Goal: Information Seeking & Learning: Learn about a topic

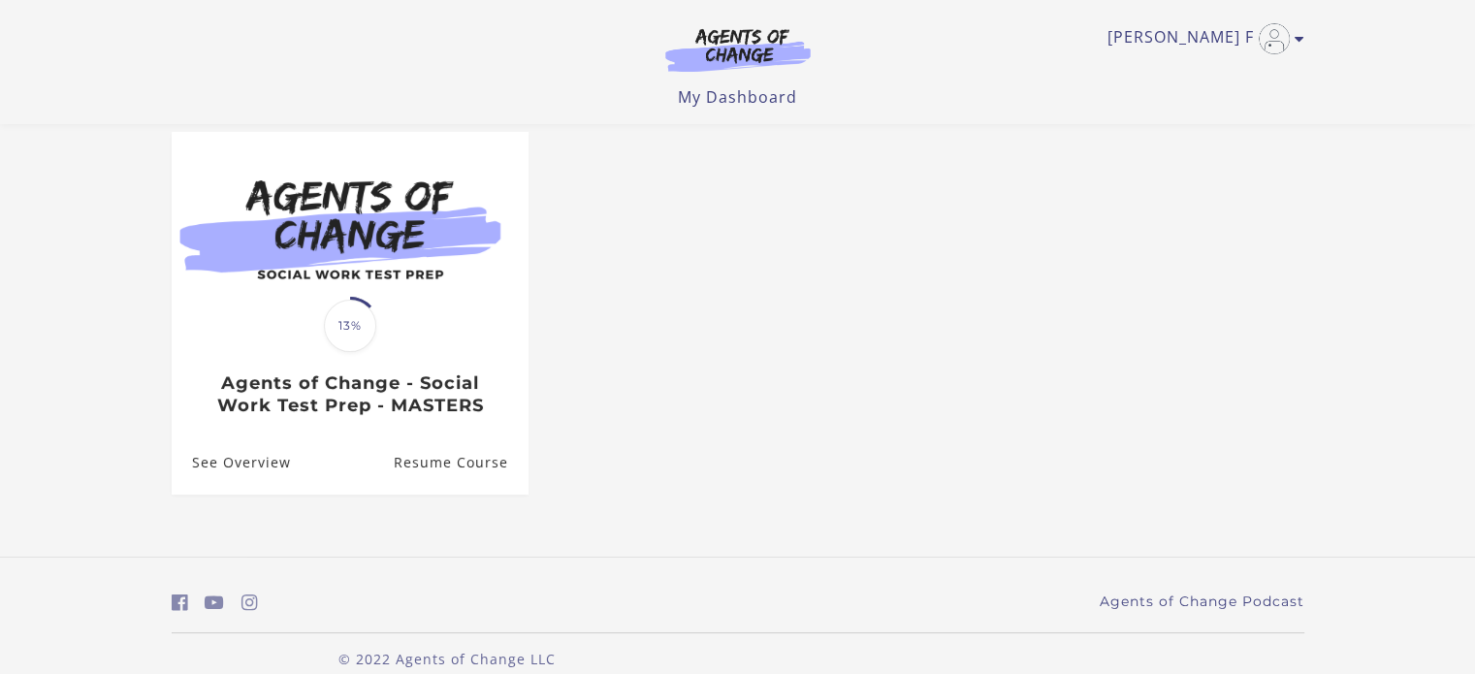
scroll to position [195, 0]
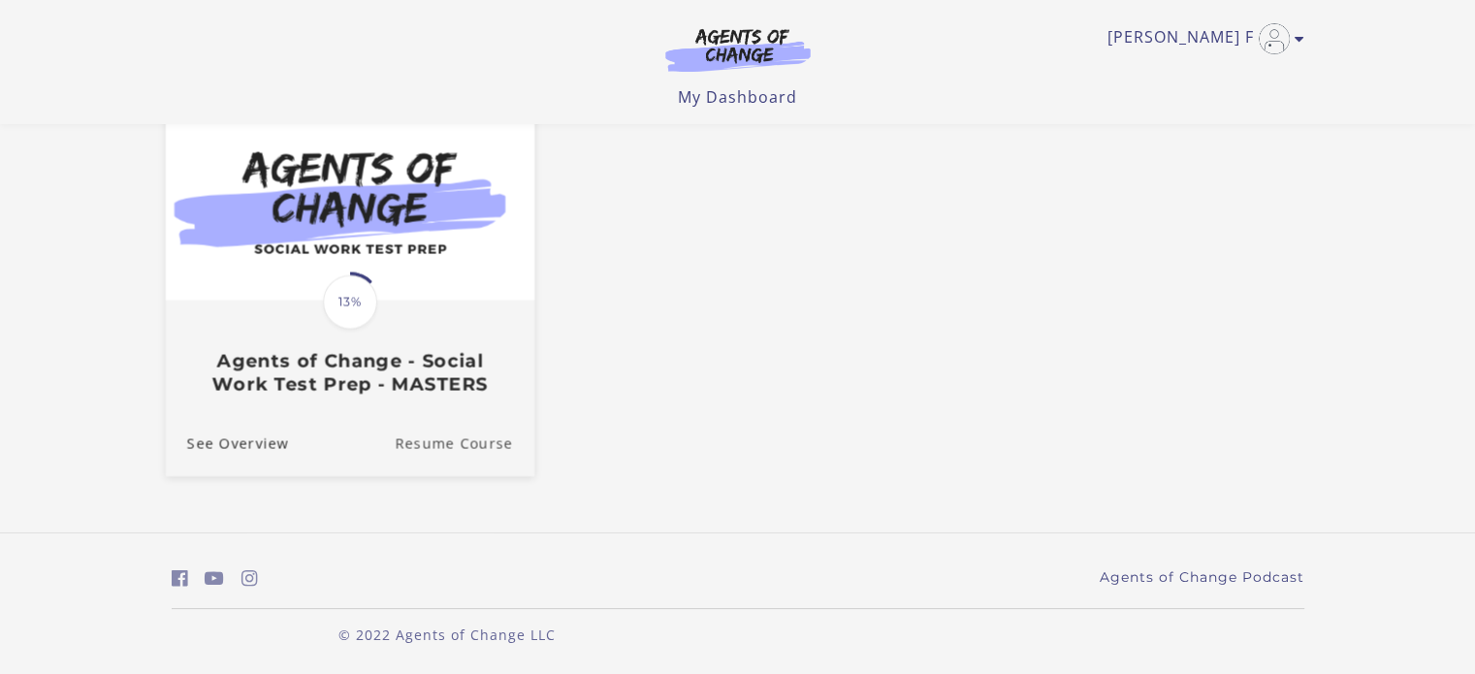
click at [458, 445] on link "Resume Course" at bounding box center [465, 443] width 140 height 65
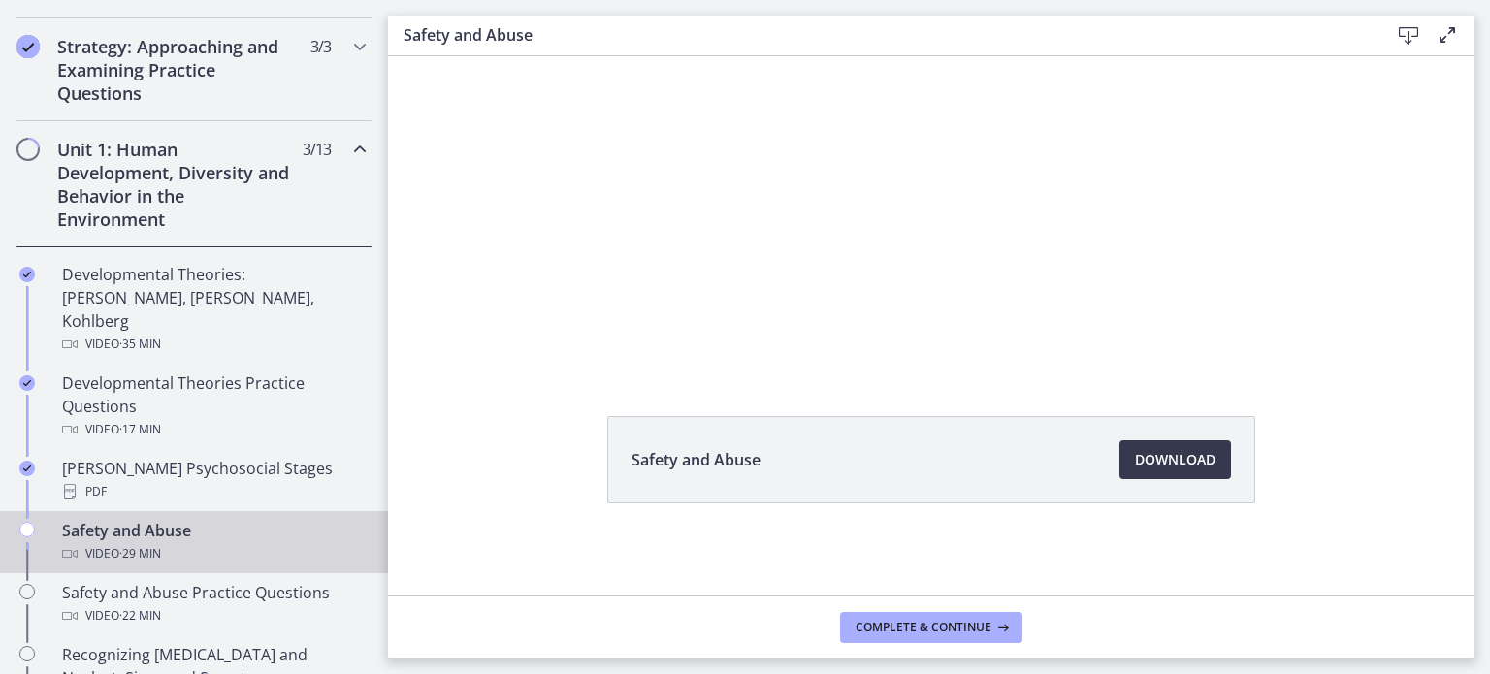
scroll to position [438, 0]
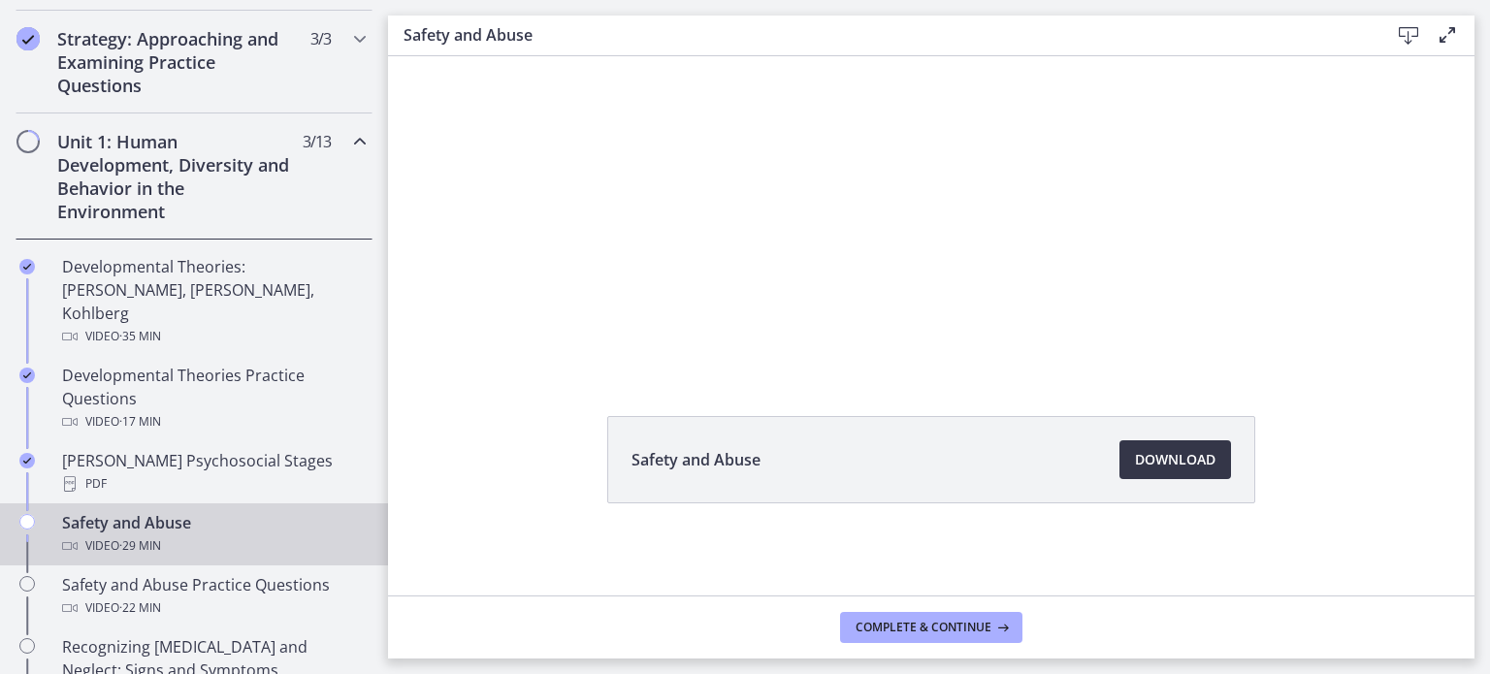
click at [1160, 460] on span "Download Opens in a new window" at bounding box center [1175, 459] width 81 height 23
click at [894, 627] on span "Complete & continue" at bounding box center [924, 628] width 136 height 16
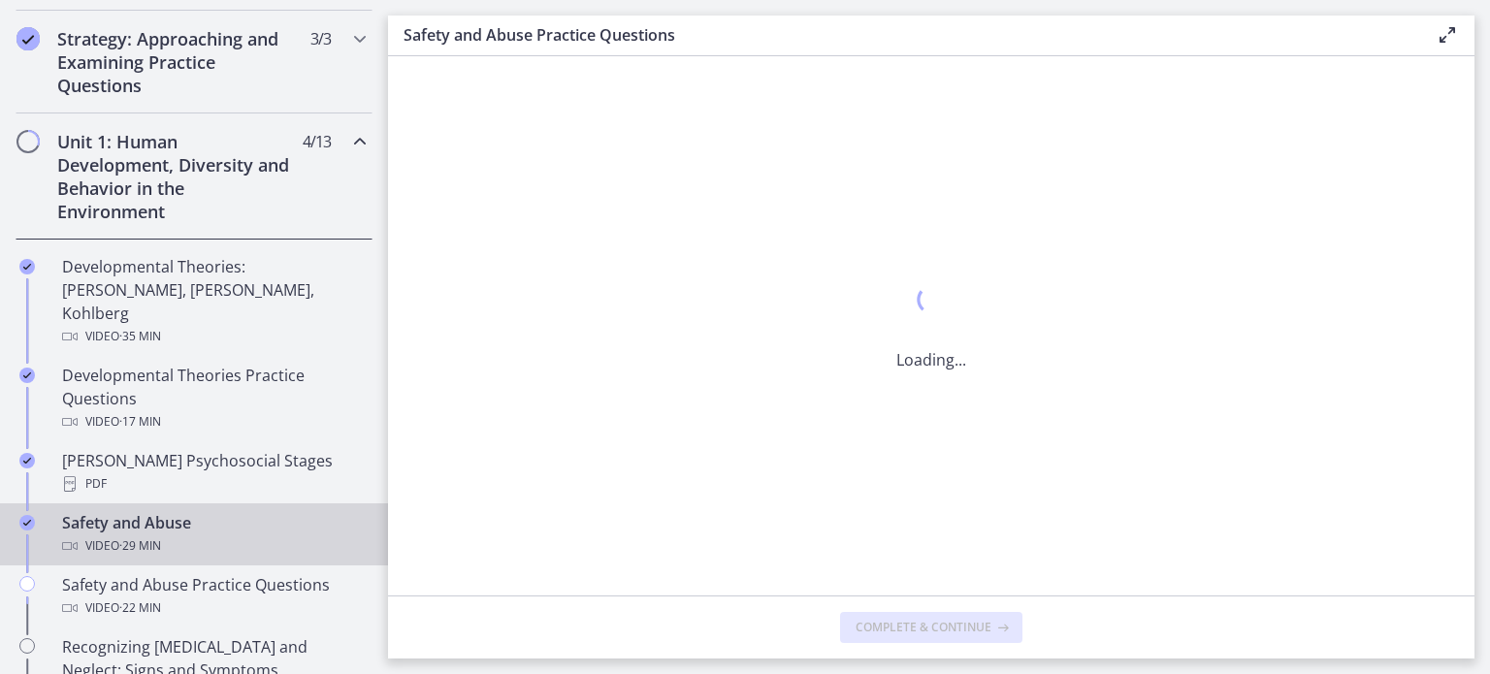
scroll to position [0, 0]
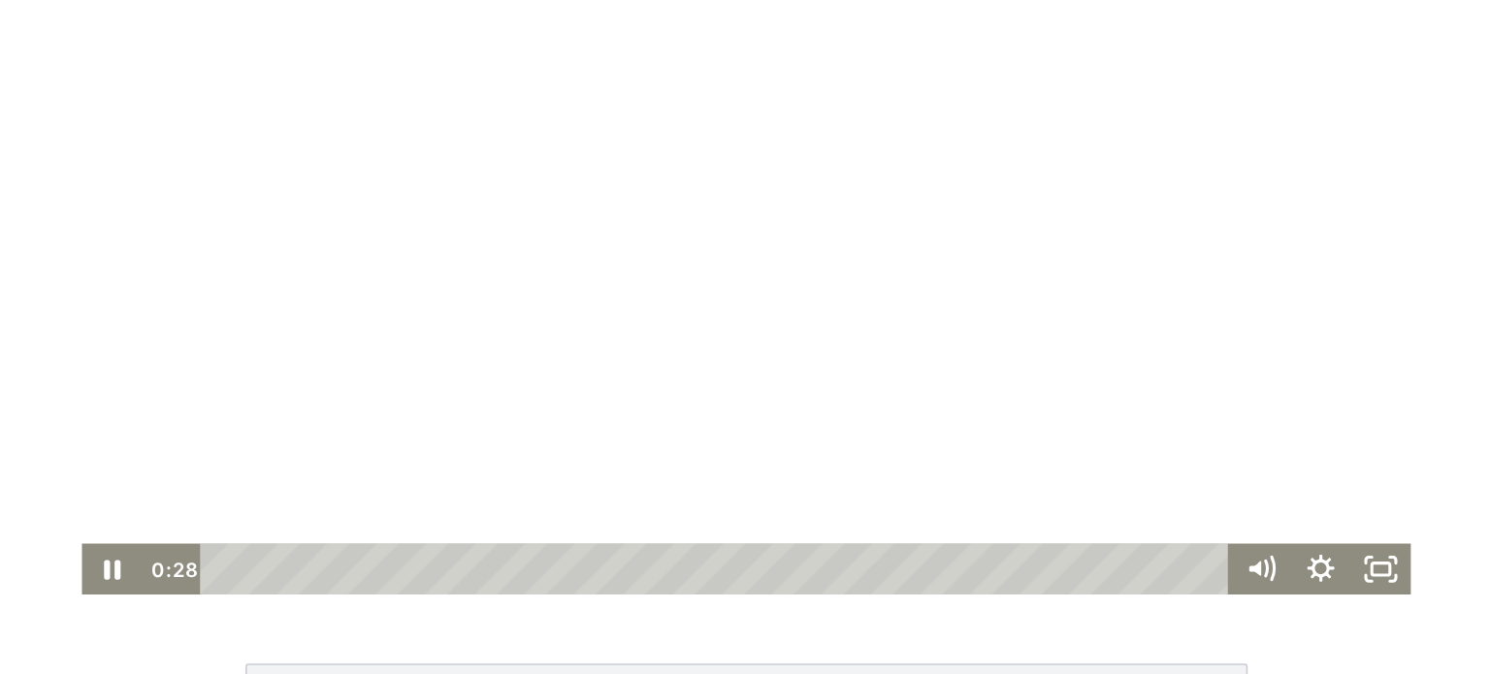
click at [736, 287] on div at bounding box center [449, 148] width 859 height 427
click at [734, 285] on div at bounding box center [449, 148] width 859 height 427
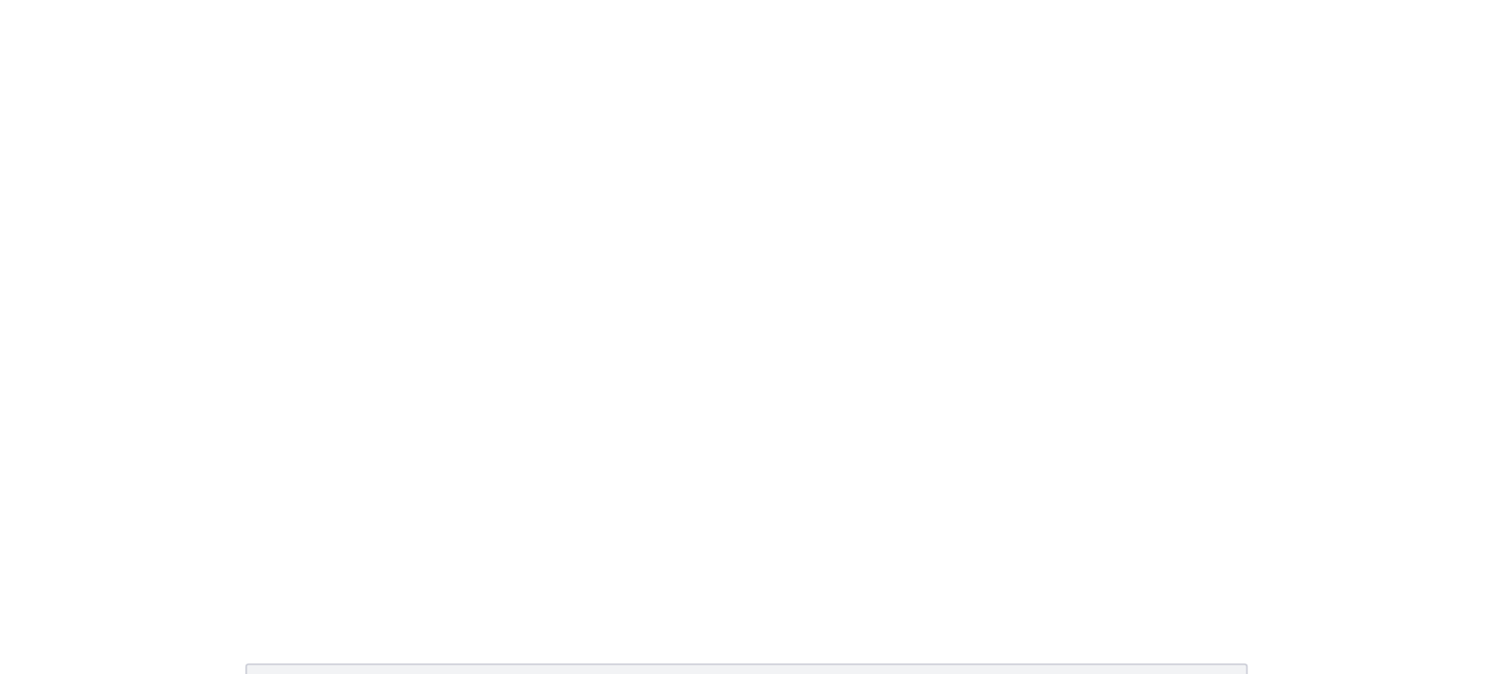
click at [899, 198] on div "Click for sound @keyframes VOLUME_SMALL_WAVE_FLASH { 0% { opacity: 0; } 33% { o…" at bounding box center [450, 148] width 1086 height 427
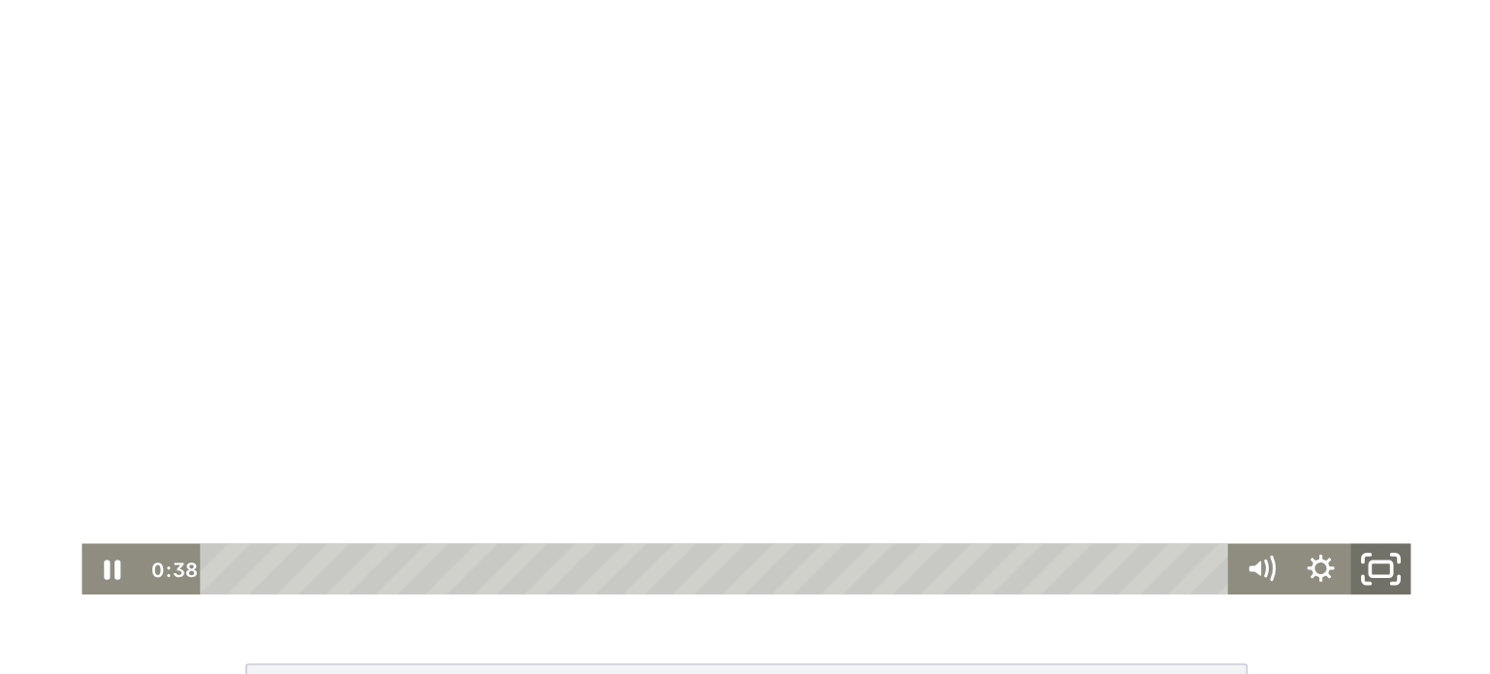
click at [854, 348] on rect "Fullscreen" at bounding box center [861, 345] width 14 height 10
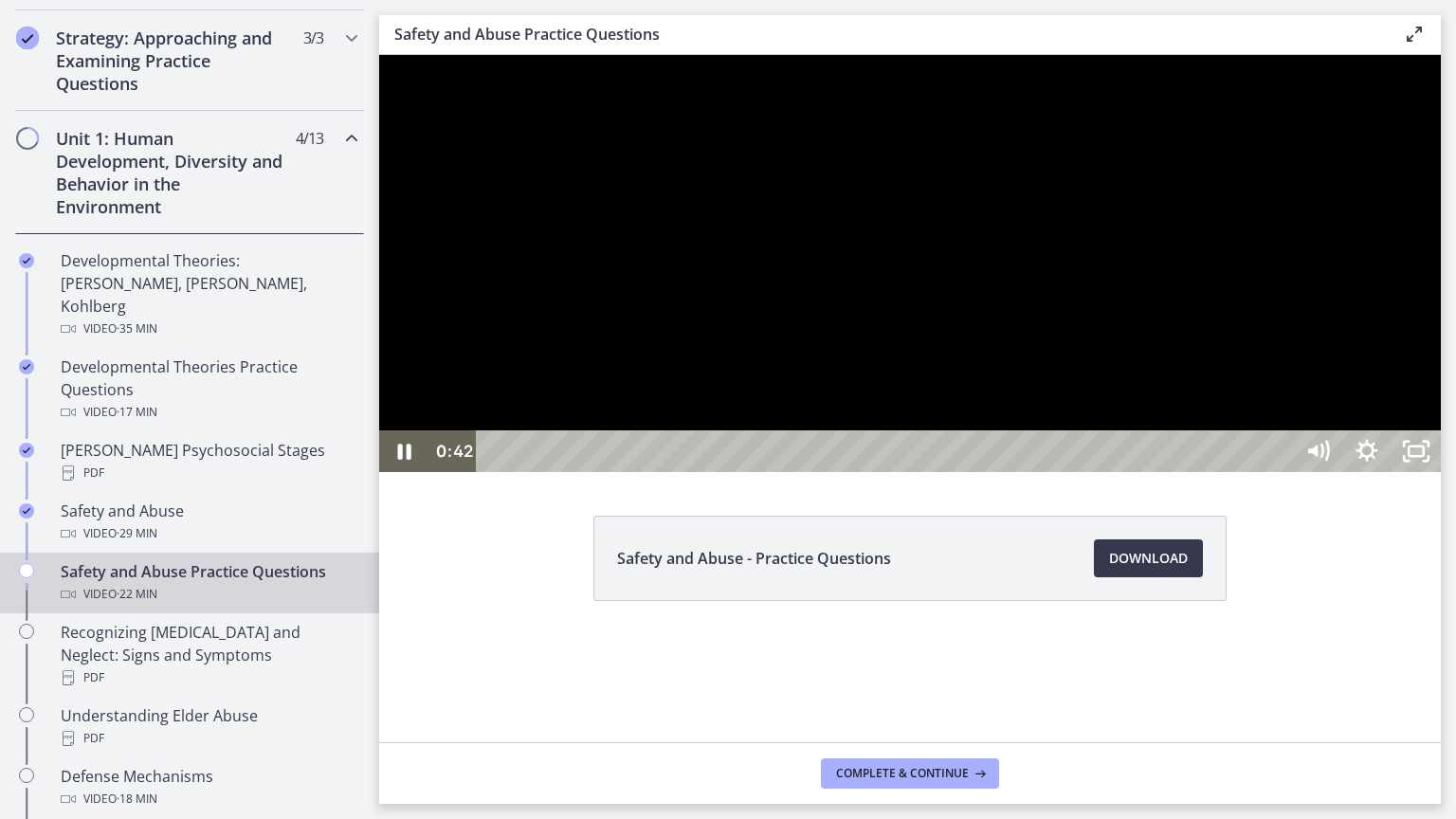
drag, startPoint x: 1319, startPoint y: 661, endPoint x: 1428, endPoint y: 669, distance: 109.3
click at [1428, 472] on div at bounding box center [910, 263] width 1061 height 417
click at [1426, 472] on div at bounding box center [910, 263] width 1061 height 417
click at [1440, 298] on div at bounding box center [910, 263] width 1061 height 417
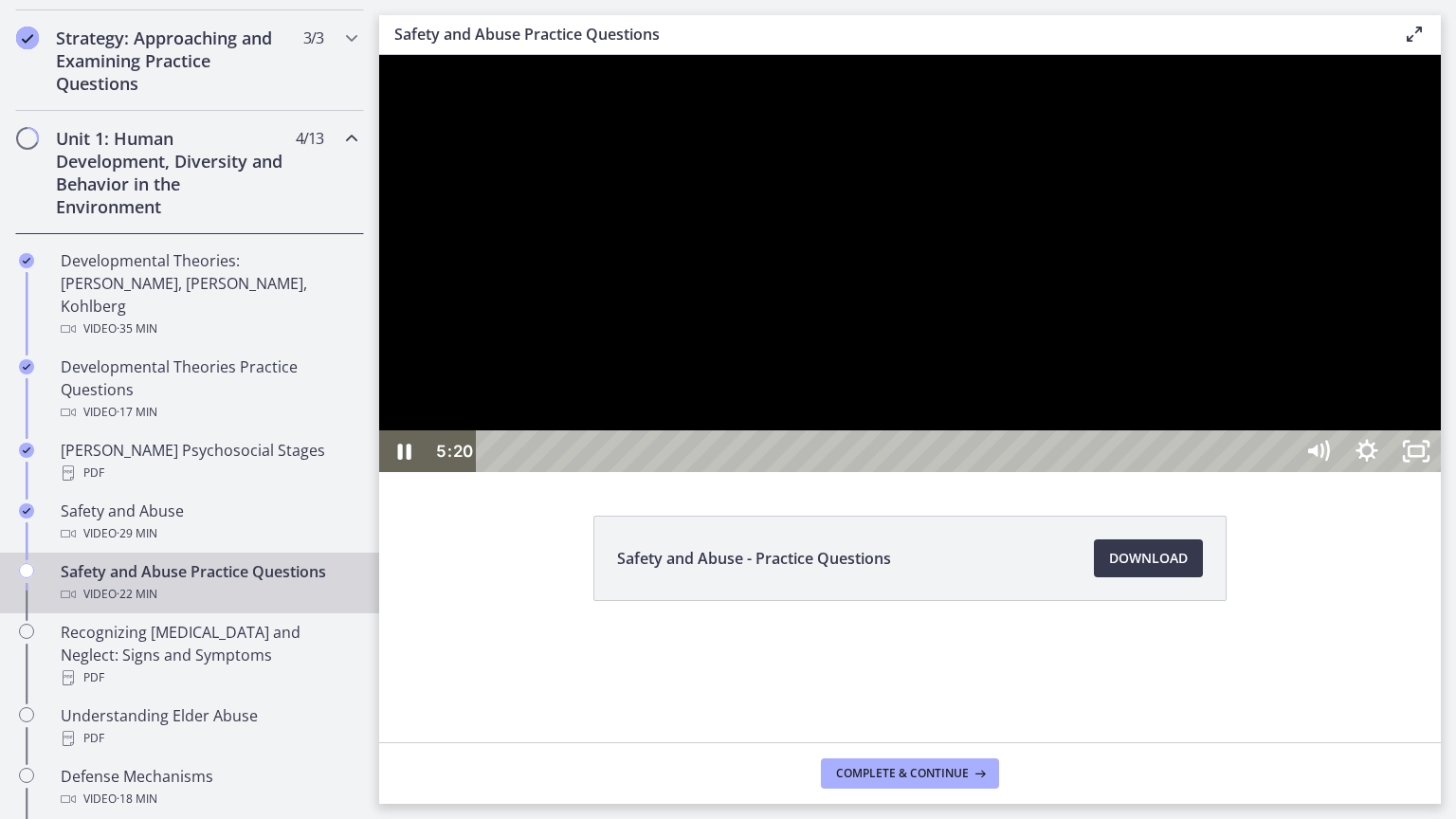
click at [708, 472] on div at bounding box center [910, 263] width 1061 height 417
click at [1440, 176] on div at bounding box center [910, 263] width 1061 height 417
click at [1418, 412] on div at bounding box center [910, 263] width 1061 height 417
click at [1440, 177] on div at bounding box center [910, 263] width 1061 height 417
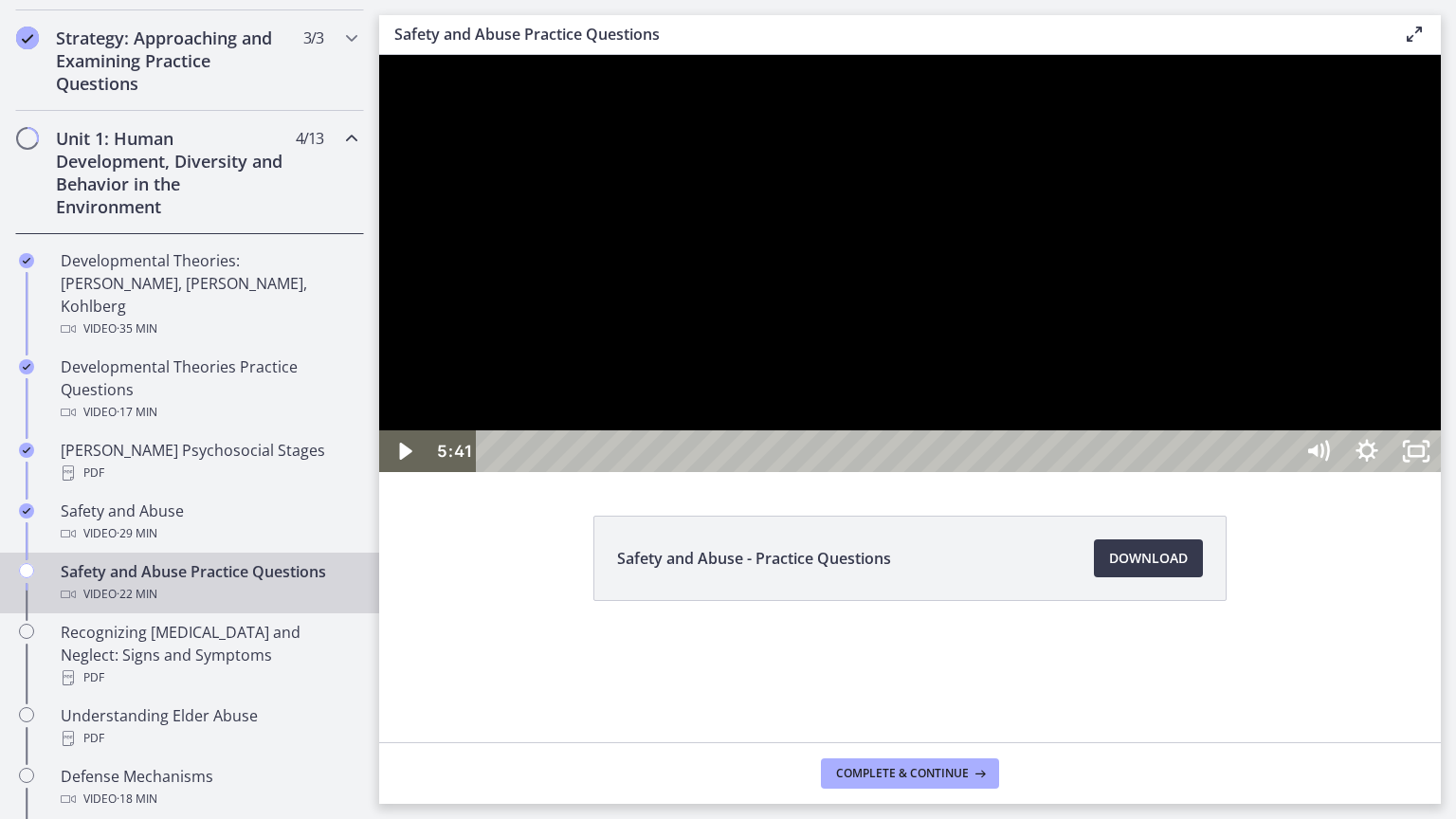
click at [1440, 177] on div at bounding box center [910, 263] width 1061 height 417
click at [1440, 166] on div at bounding box center [910, 263] width 1061 height 417
click at [1440, 182] on div at bounding box center [910, 263] width 1061 height 417
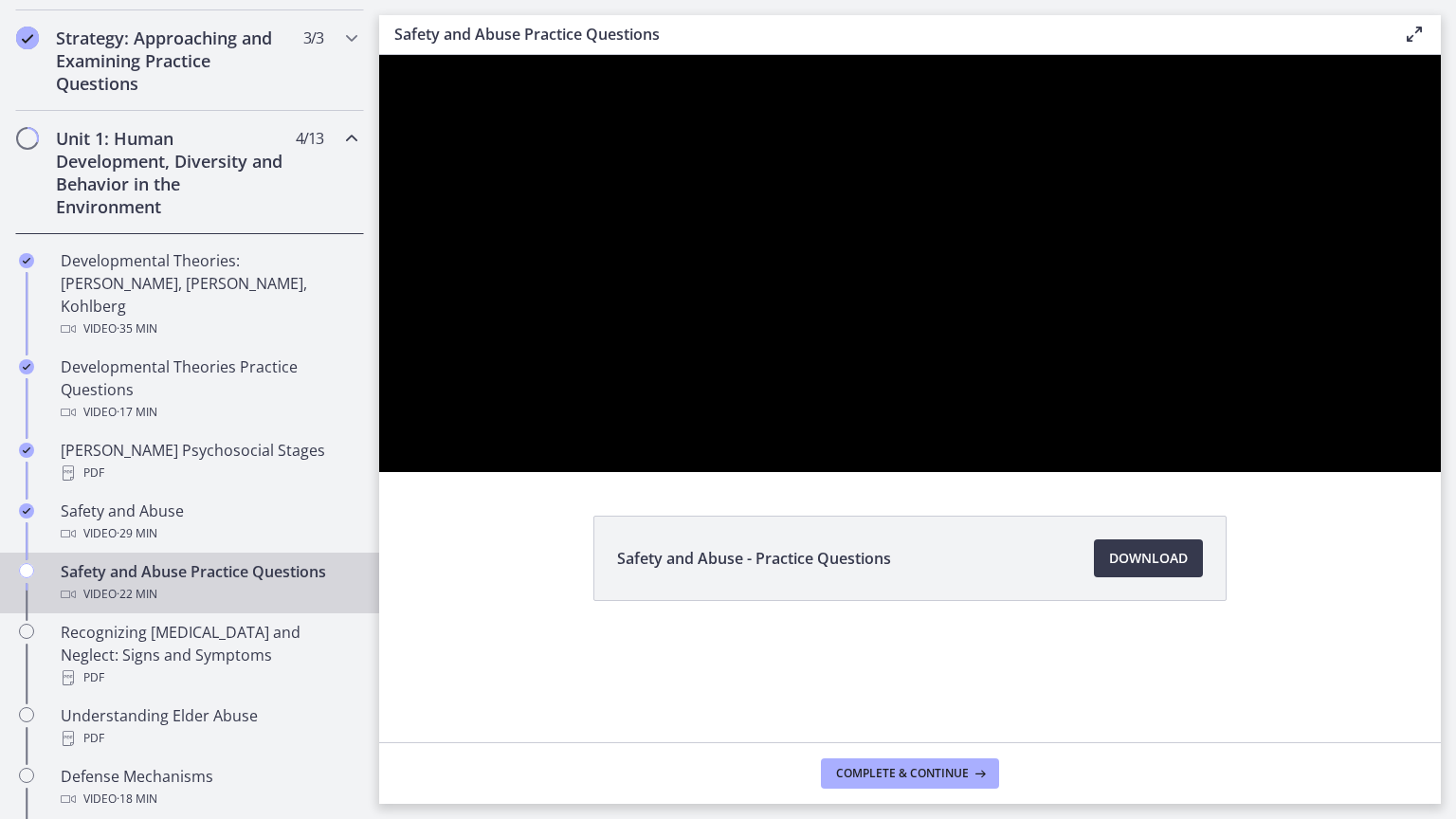
click at [379, 55] on button "Pause: ctrtam1d06jc72h4rbsg.mp4" at bounding box center [379, 55] width 1 height 1
click at [379, 55] on button "Play Video: ctrtam1d06jc72h4rbsg.mp4" at bounding box center [379, 55] width 1 height 1
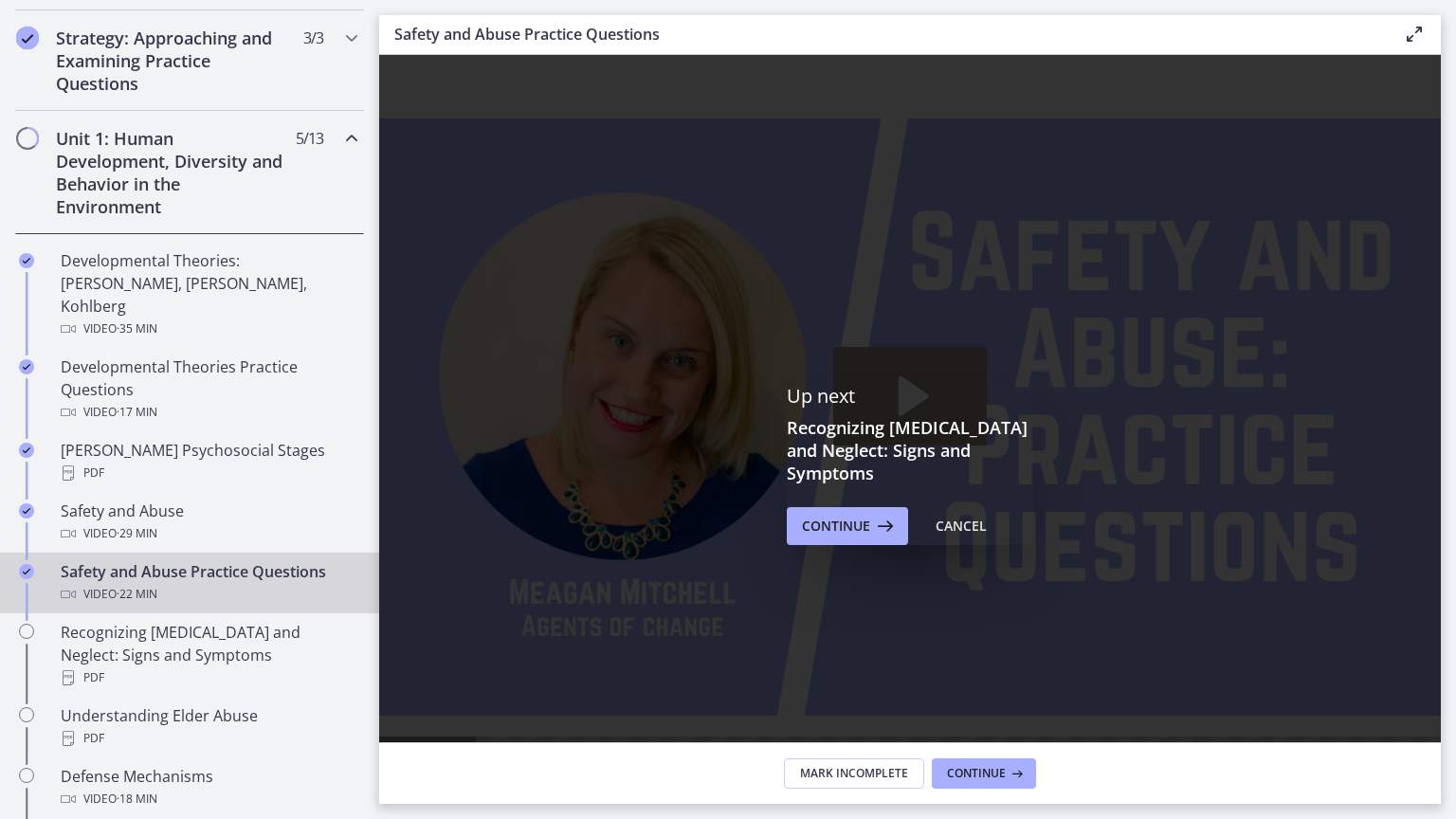
click at [929, 415] on icon "Play Video: ctrtam1d06jc72h4rbsg.mp4" at bounding box center [914, 395] width 30 height 40
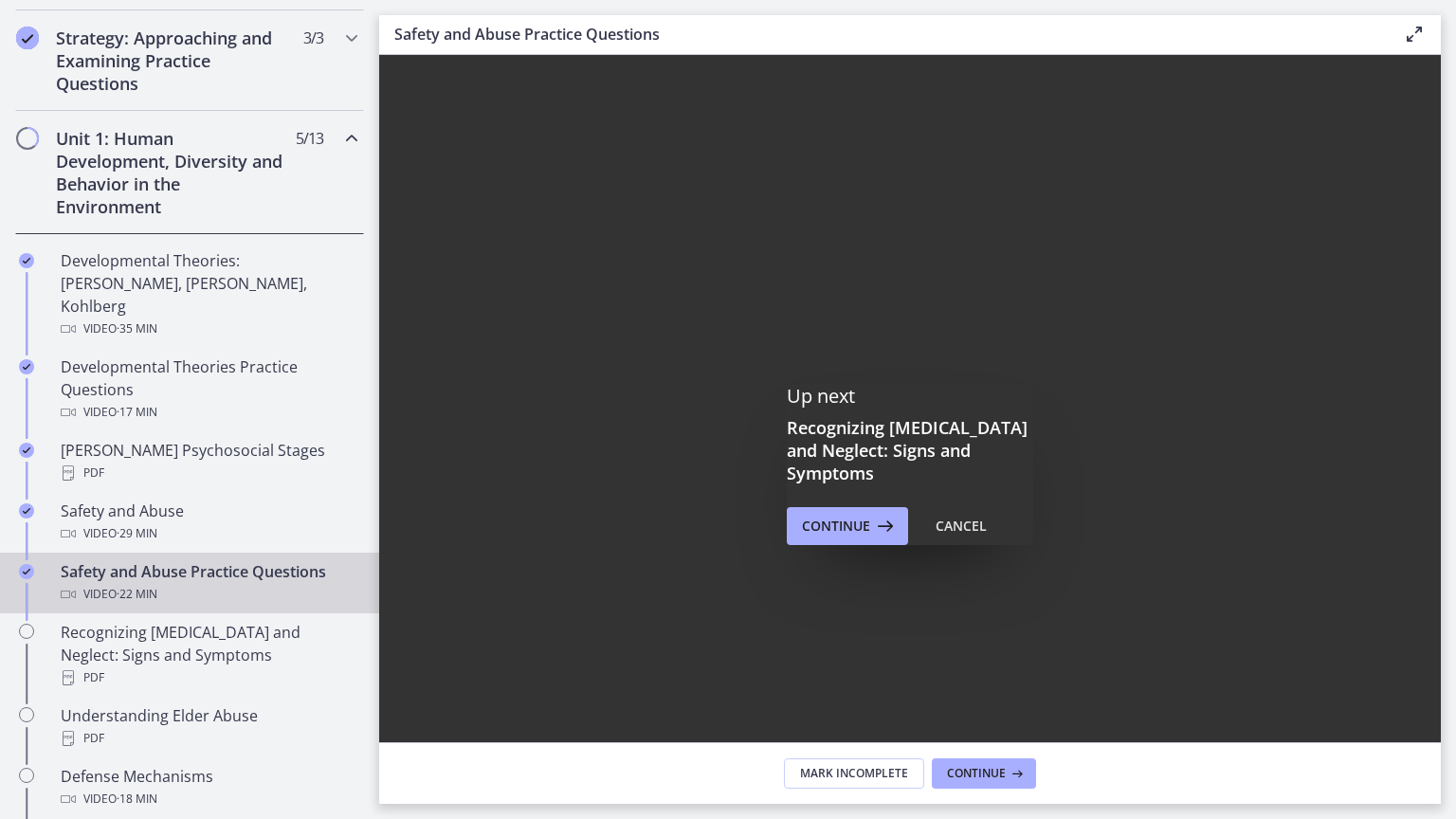
click at [1299, 71] on div "Click for sound @keyframes VOLUME_SMALL_WAVE_FLASH { 0% { opacity: 0; } 33% { o…" at bounding box center [910, 416] width 1061 height 723
click at [1304, 264] on div at bounding box center [910, 416] width 1061 height 723
click at [447, 173] on div at bounding box center [910, 416] width 1061 height 723
click at [1440, 419] on div at bounding box center [910, 416] width 1061 height 723
click at [1440, 445] on div at bounding box center [910, 416] width 1061 height 723
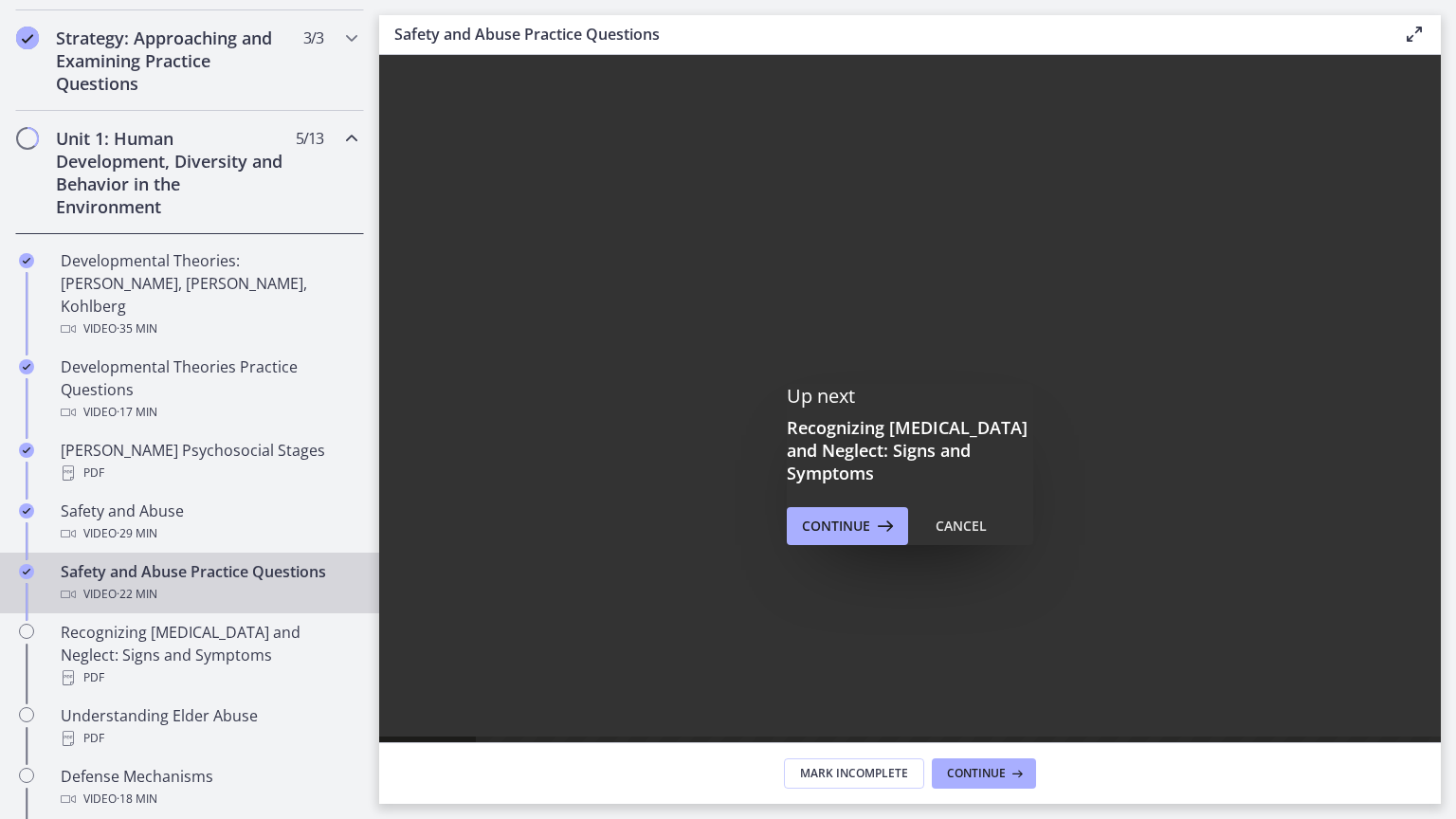
click at [1440, 461] on div at bounding box center [910, 416] width 1061 height 723
click at [1440, 132] on div at bounding box center [910, 416] width 1061 height 723
click at [426, 248] on div at bounding box center [910, 416] width 1061 height 723
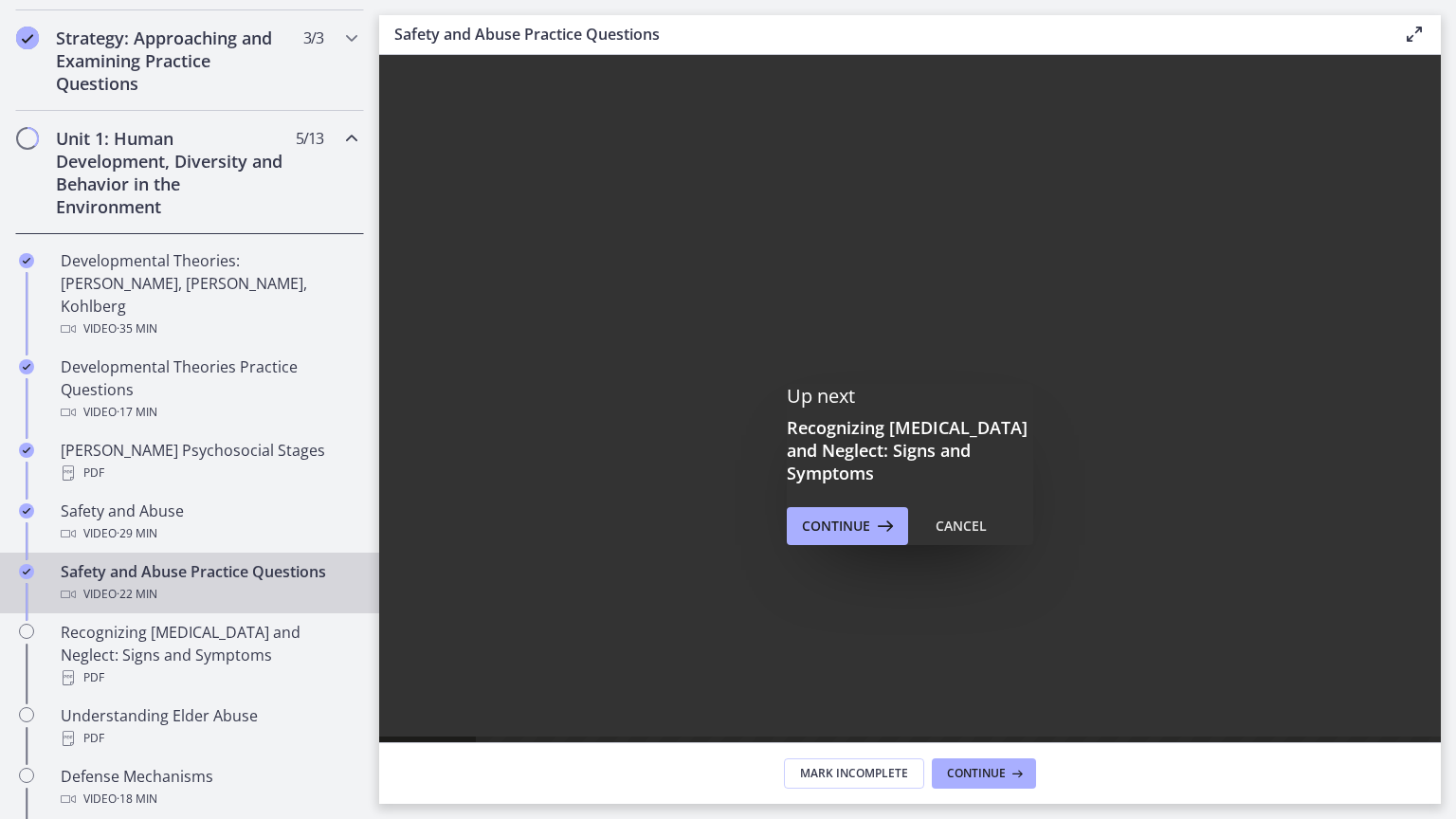
click at [420, 247] on div at bounding box center [910, 416] width 1061 height 723
click at [557, 64] on div "Click for sound @keyframes VOLUME_SMALL_WAVE_FLASH { 0% { opacity: 0; } 33% { o…" at bounding box center [910, 416] width 1061 height 723
click at [451, 658] on div at bounding box center [910, 416] width 1061 height 723
drag, startPoint x: 595, startPoint y: 775, endPoint x: 451, endPoint y: 789, distance: 144.7
click at [451, 658] on div "Click for sound @keyframes VOLUME_SMALL_WAVE_FLASH { 0% { opacity: 0; } 33% { o…" at bounding box center [910, 416] width 1061 height 723
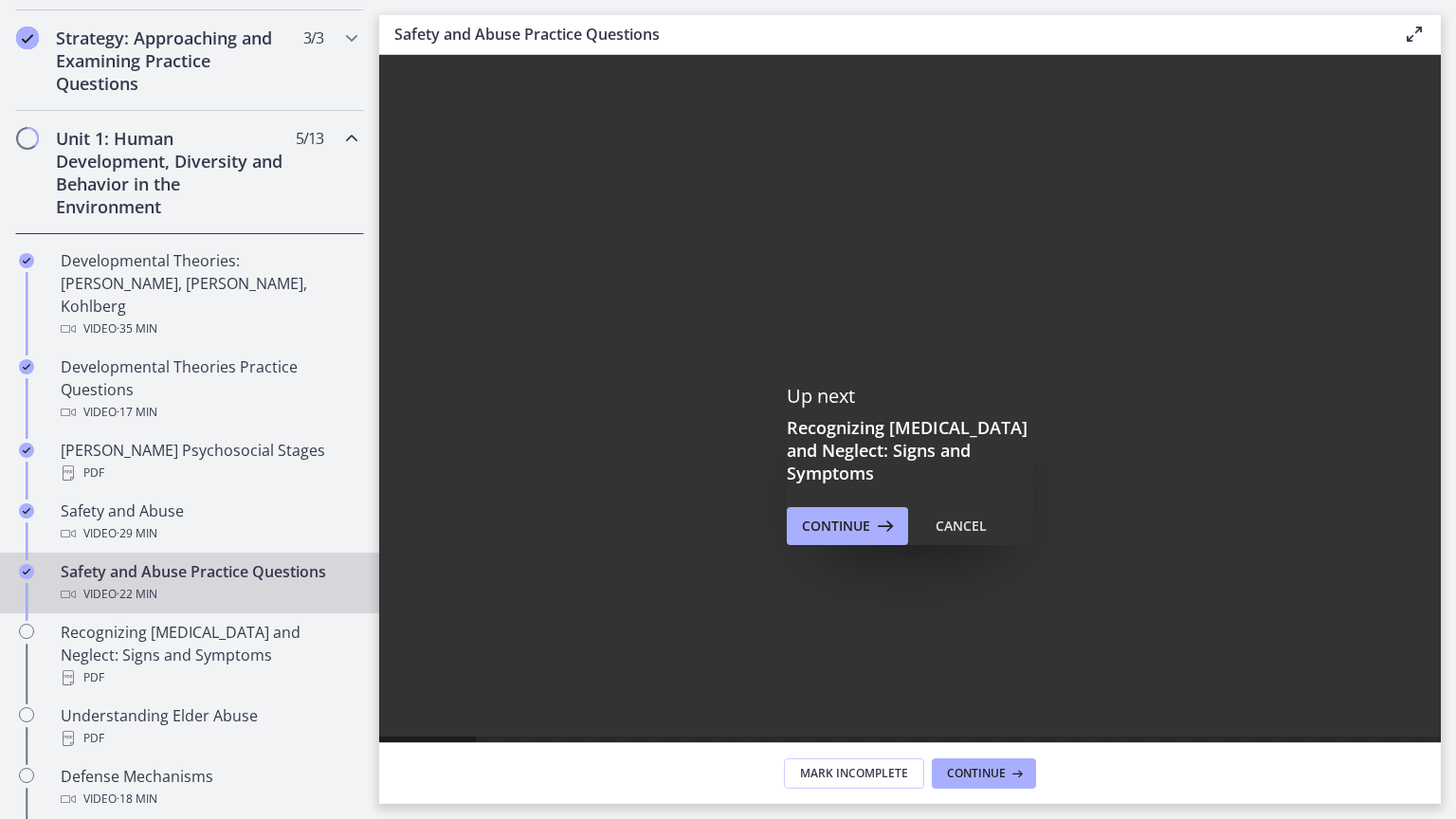
click at [1440, 658] on div at bounding box center [910, 416] width 1061 height 723
click at [1440, 658] on div "Click for sound @keyframes VOLUME_SMALL_WAVE_FLASH { 0% { opacity: 0; } 33% { o…" at bounding box center [910, 416] width 1061 height 723
click at [1440, 658] on icon "Fullscreen" at bounding box center [1416, 757] width 49 height 42
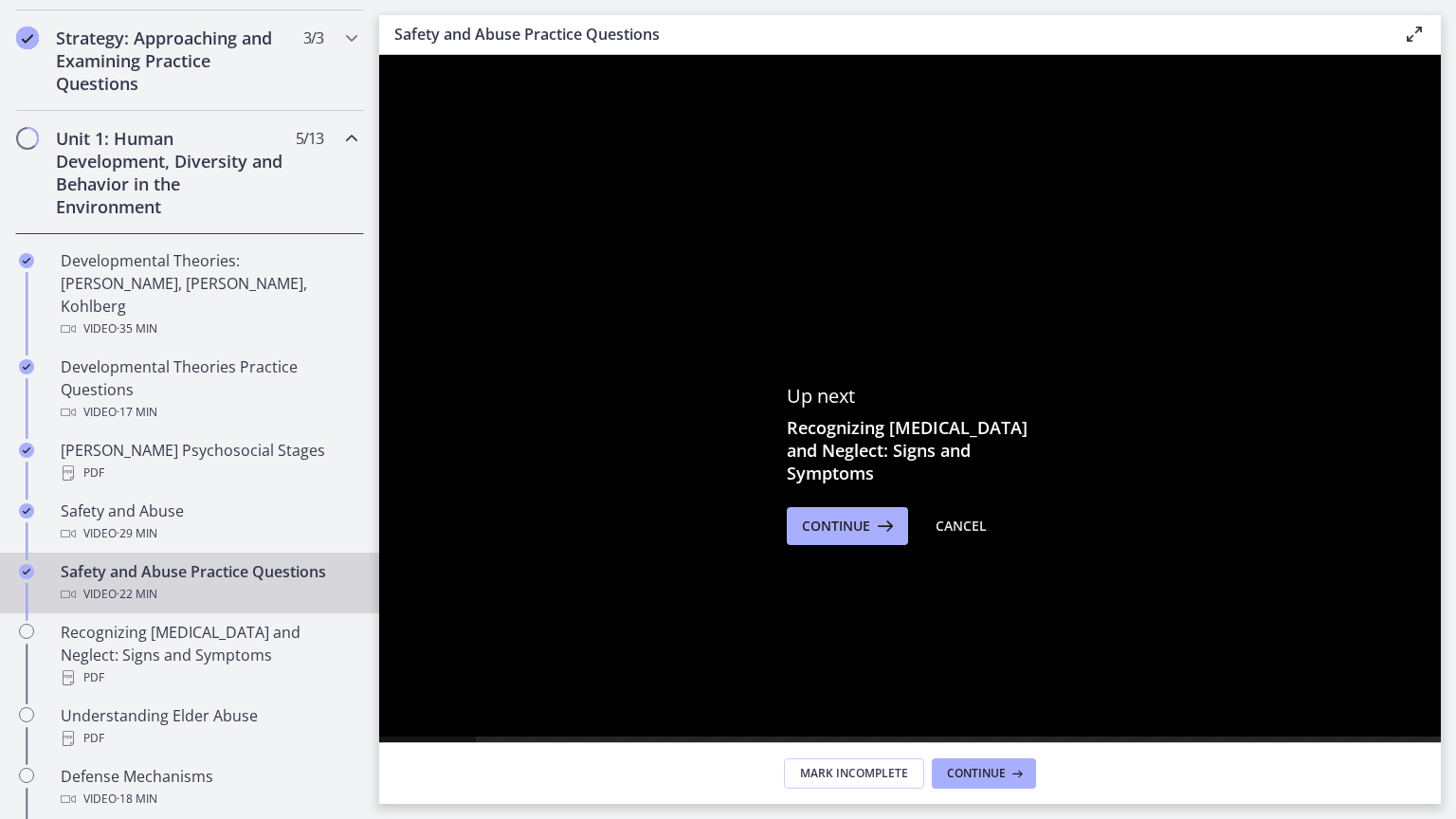
click at [1440, 658] on div at bounding box center [910, 416] width 1061 height 723
click at [431, 658] on div at bounding box center [910, 416] width 1061 height 723
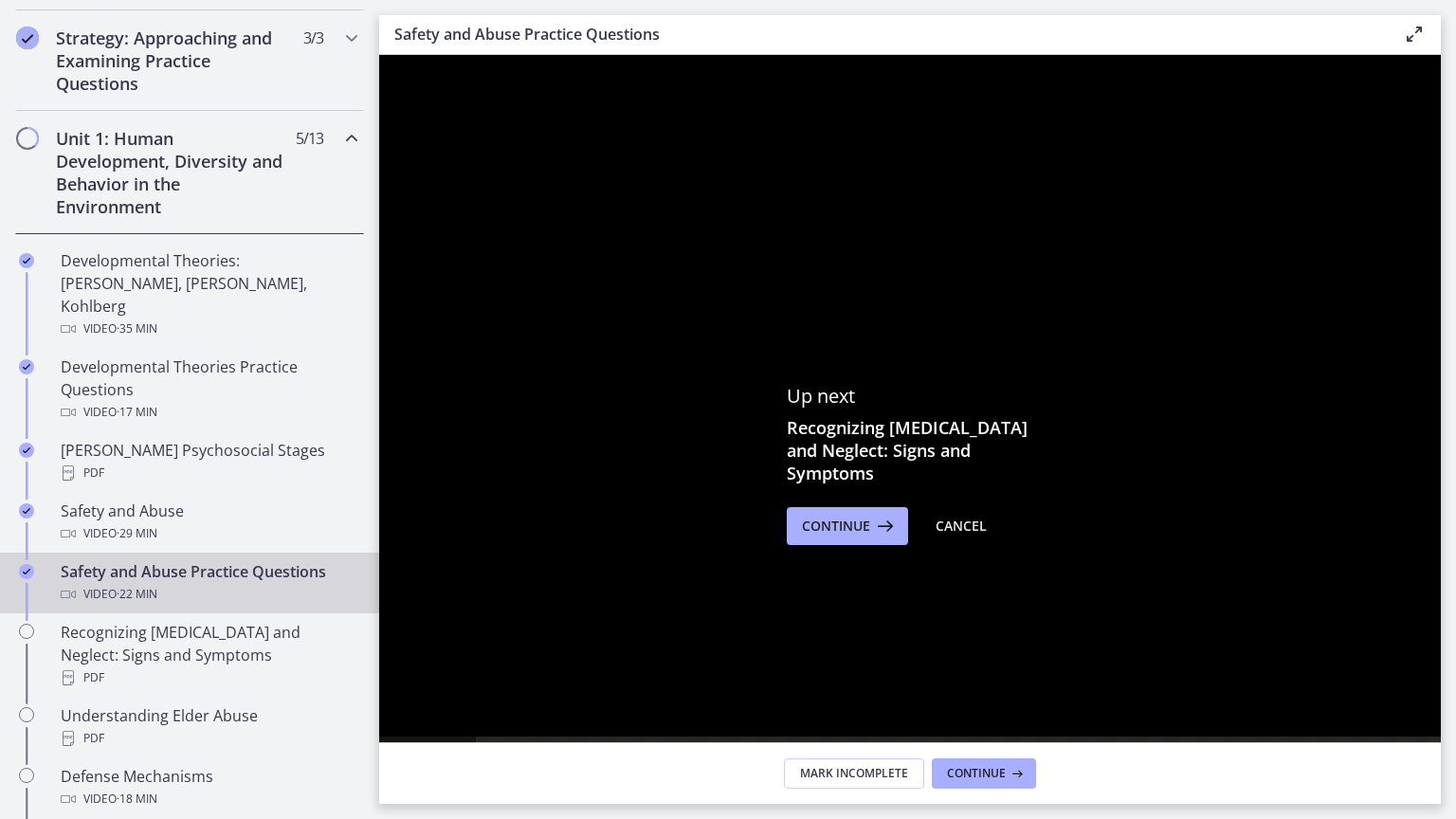
click at [431, 658] on div at bounding box center [910, 416] width 1061 height 723
click at [1440, 130] on div at bounding box center [910, 416] width 1061 height 723
click at [1115, 63] on div at bounding box center [910, 416] width 1061 height 723
click at [1111, 108] on div at bounding box center [910, 416] width 1061 height 723
click at [1107, 138] on div at bounding box center [910, 416] width 1061 height 723
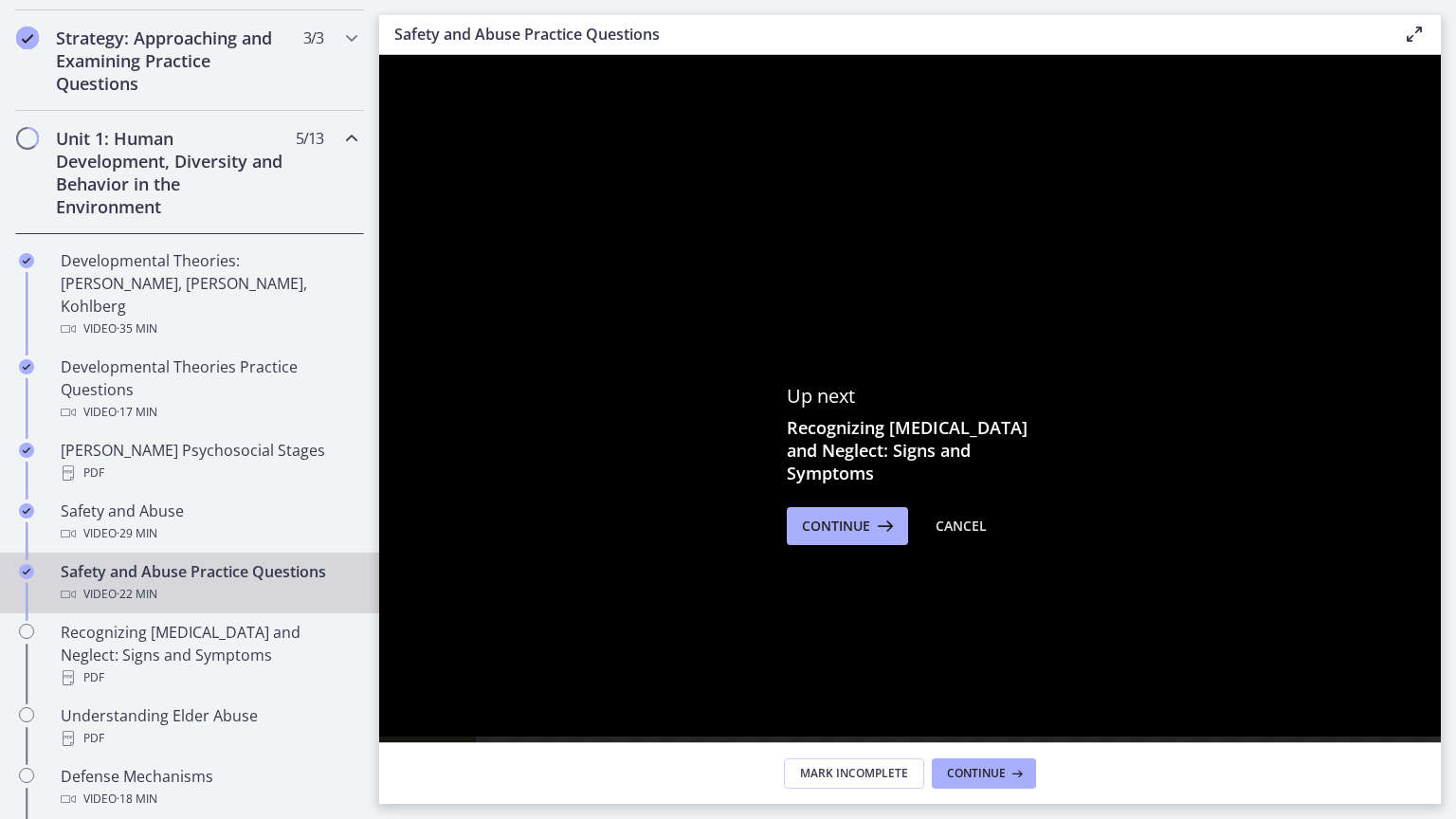
click at [1107, 138] on div at bounding box center [910, 416] width 1061 height 723
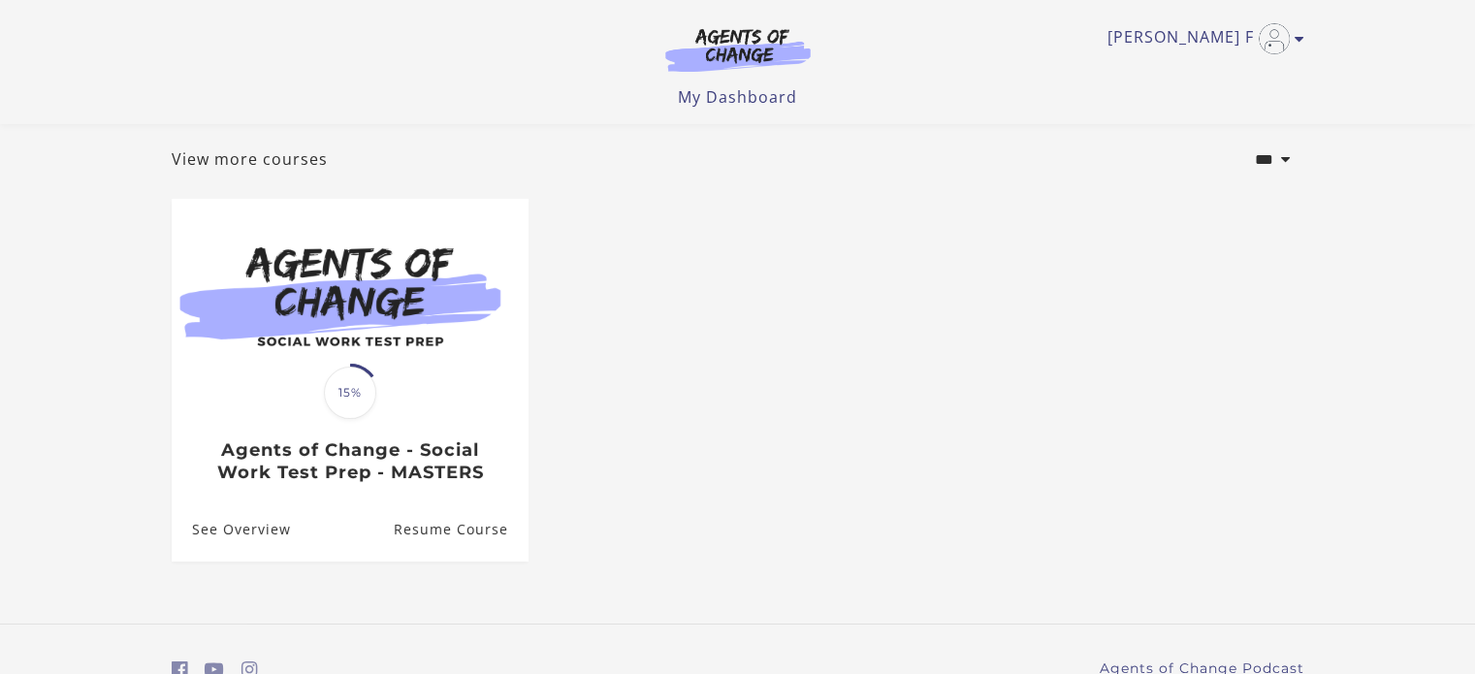
scroll to position [191, 0]
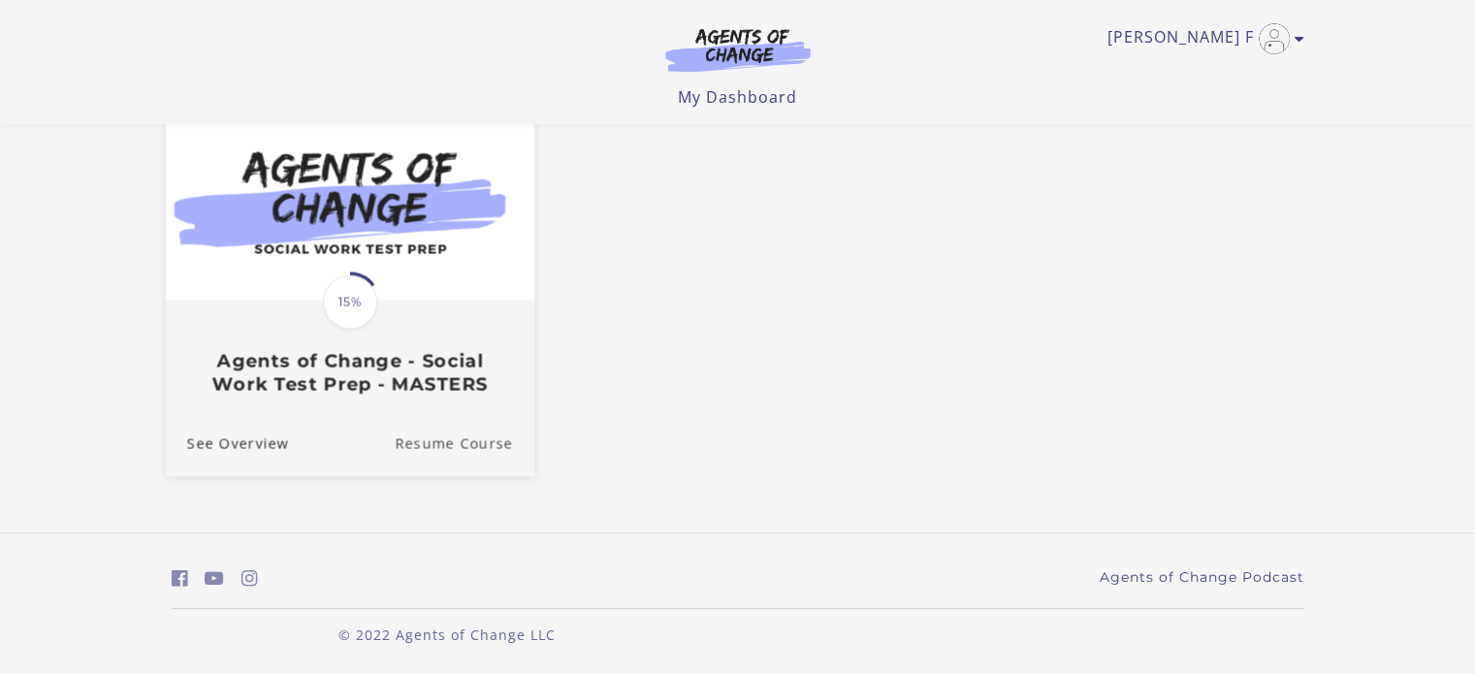
click at [461, 446] on link "Resume Course" at bounding box center [465, 443] width 140 height 65
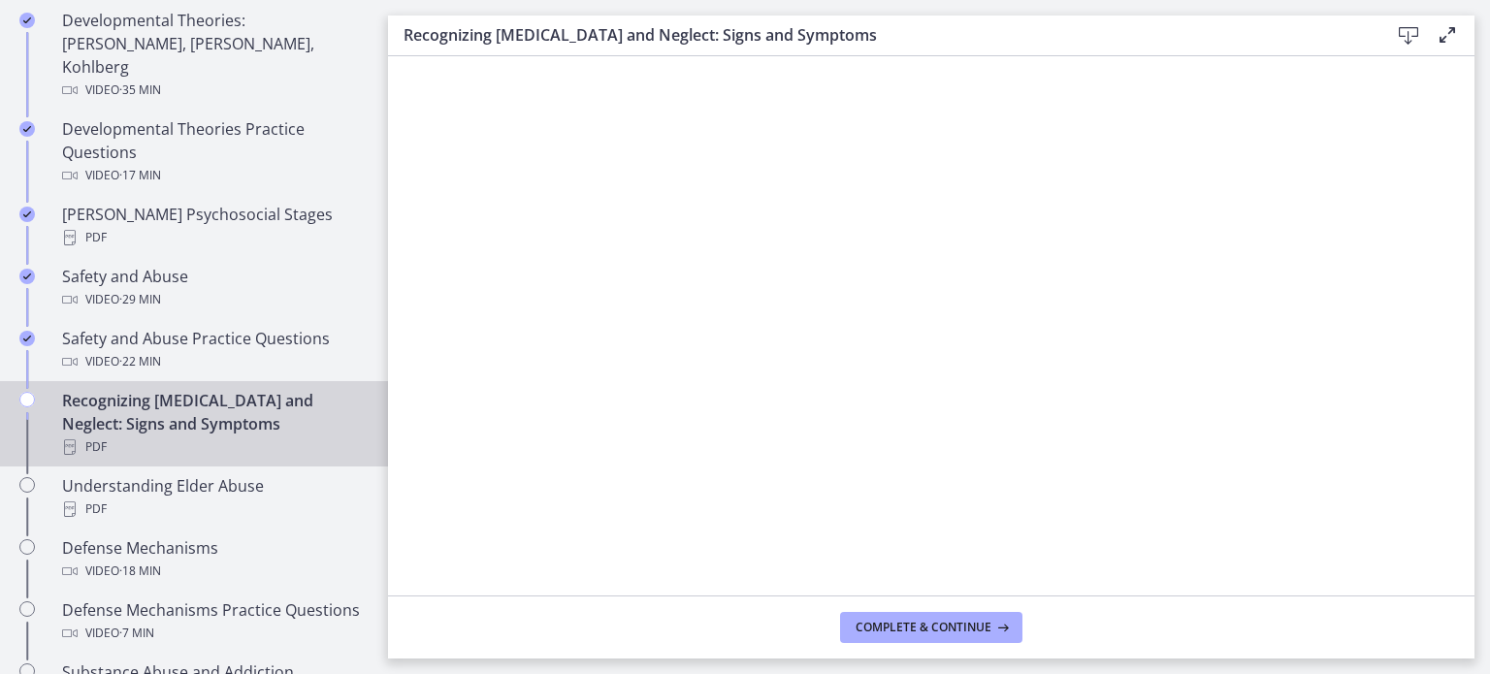
scroll to position [724, 0]
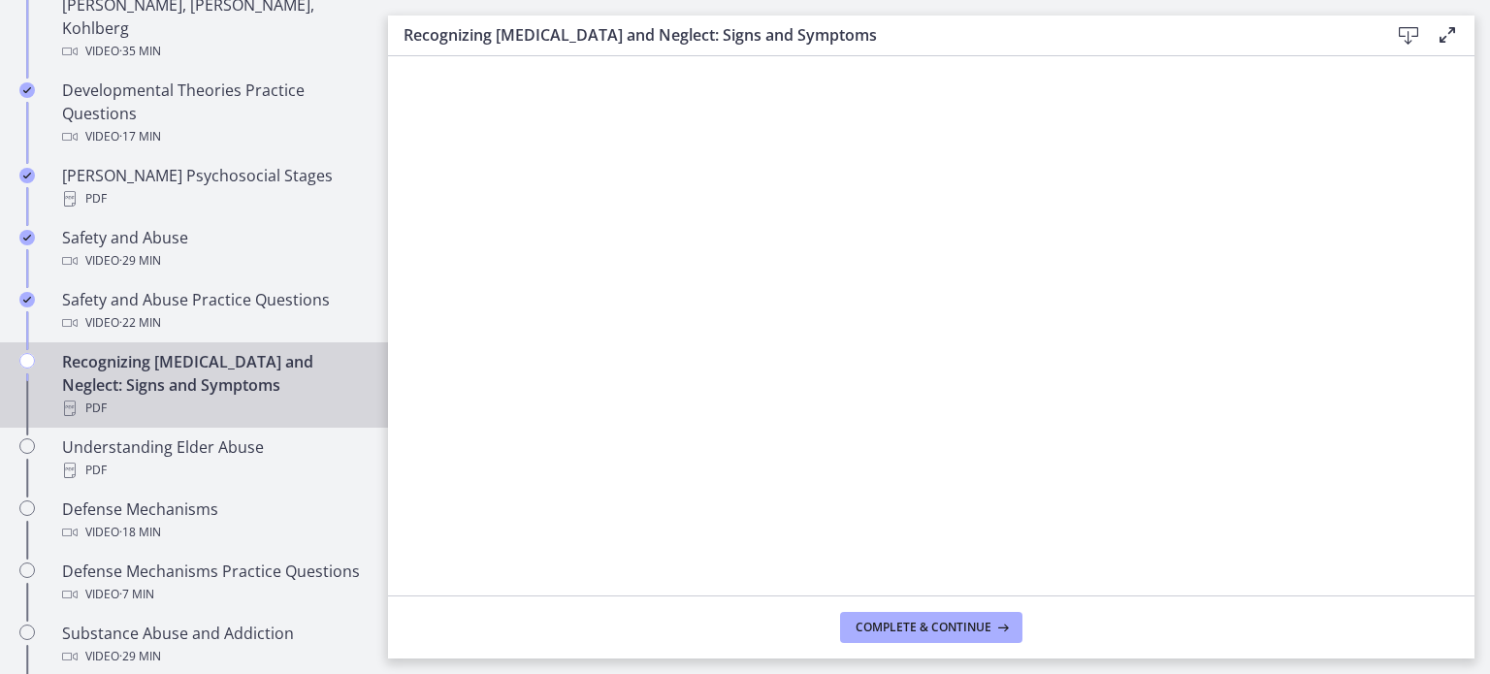
click at [197, 352] on div "Recognizing Child Abuse and Neglect: Signs and Symptoms PDF" at bounding box center [213, 385] width 303 height 70
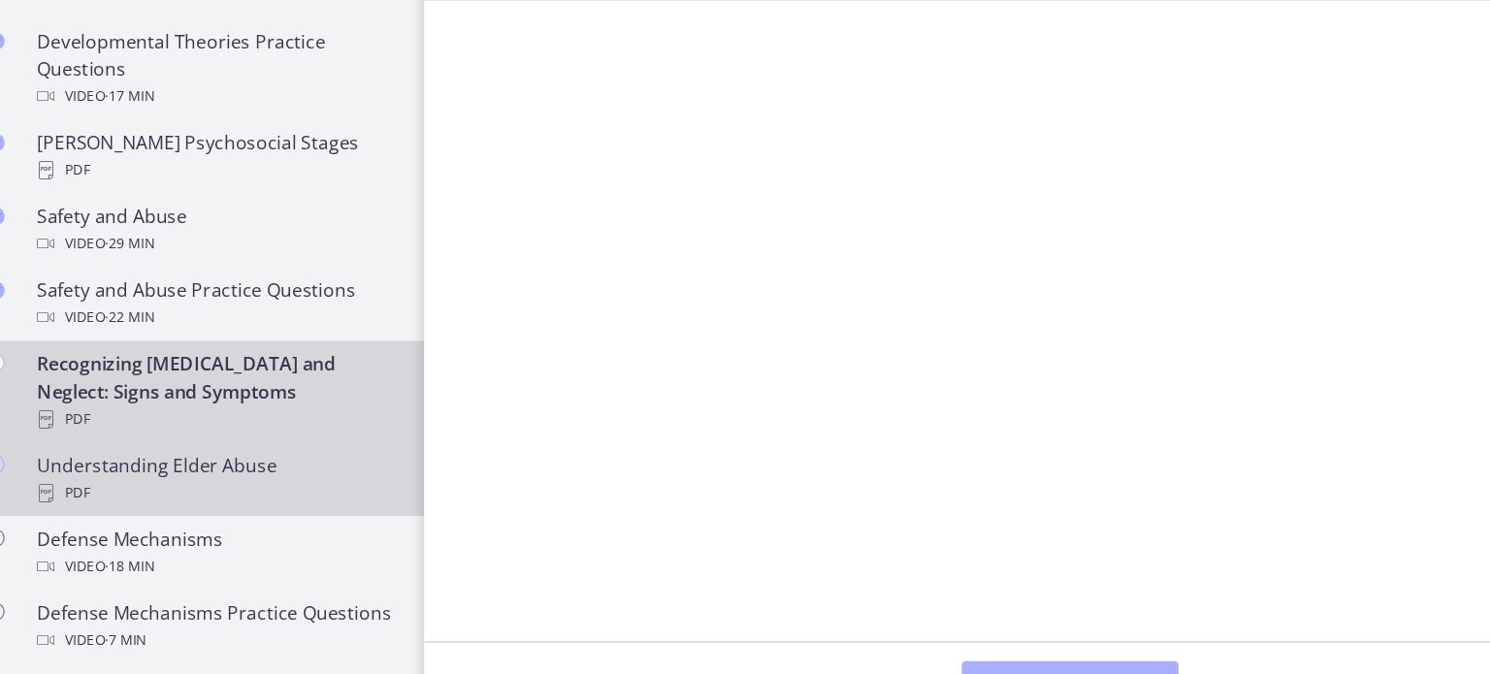
click at [371, 457] on link "Understanding Elder Abuse PDF" at bounding box center [194, 459] width 388 height 62
click at [261, 354] on div "Recognizing Child Abuse and Neglect: Signs and Symptoms PDF" at bounding box center [213, 385] width 303 height 70
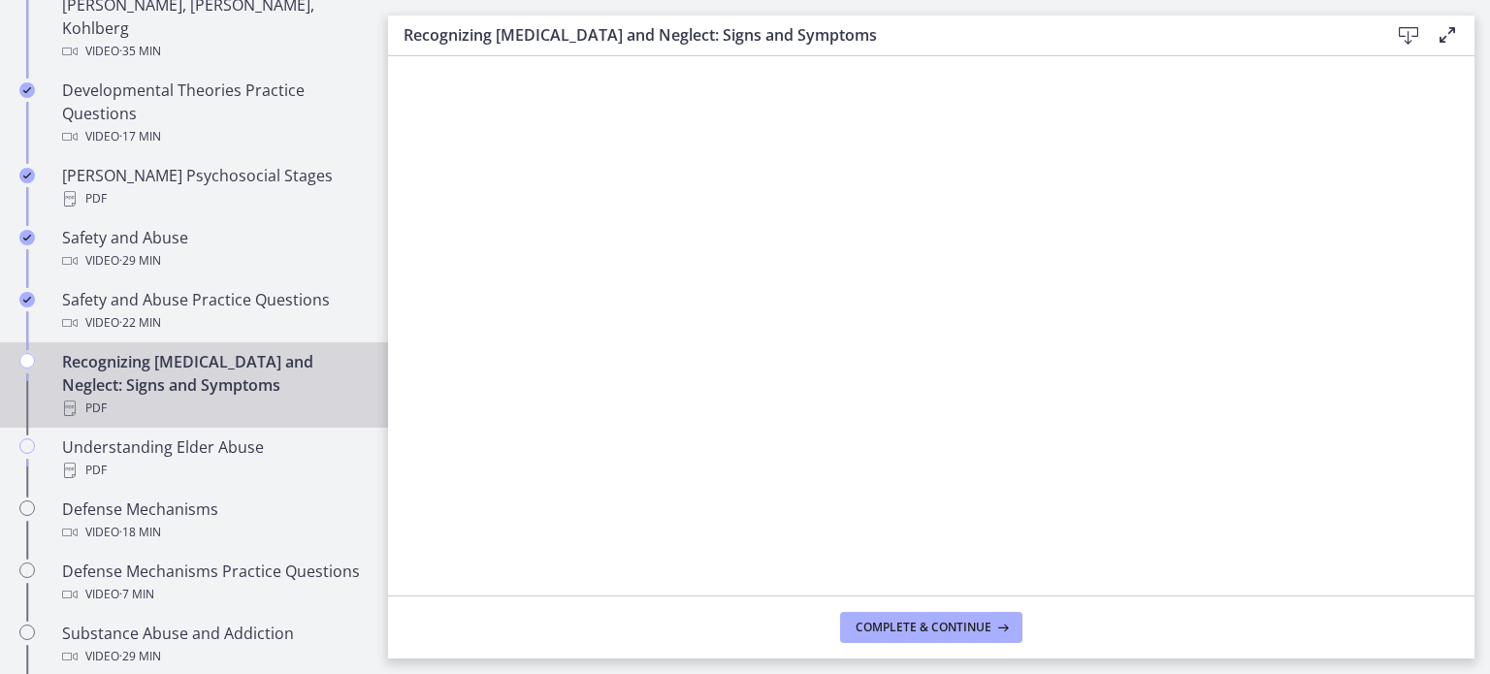
click at [122, 350] on div "Recognizing Child Abuse and Neglect: Signs and Symptoms PDF" at bounding box center [213, 385] width 303 height 70
click at [34, 350] on div "Chapters" at bounding box center [27, 392] width 23 height 85
click at [905, 622] on span "Complete & continue" at bounding box center [924, 628] width 136 height 16
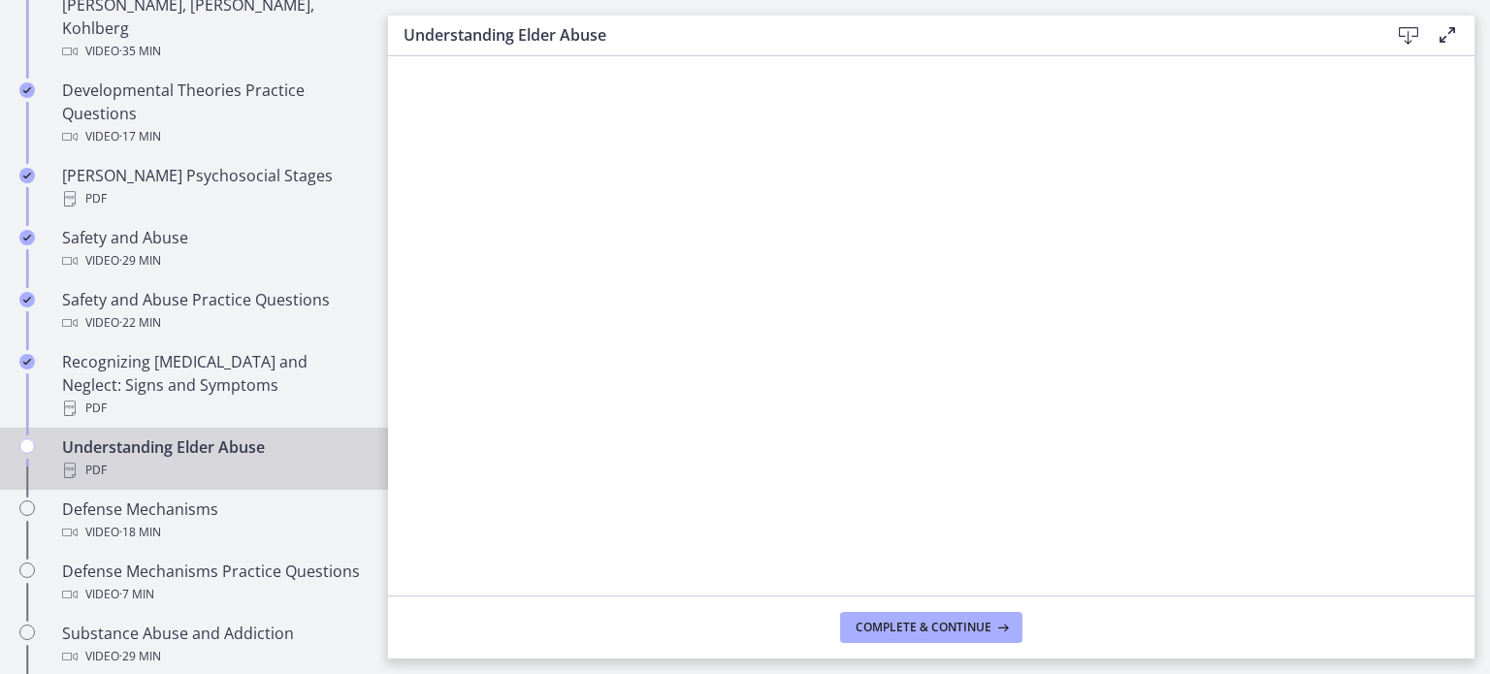
click at [1447, 32] on icon at bounding box center [1447, 34] width 23 height 23
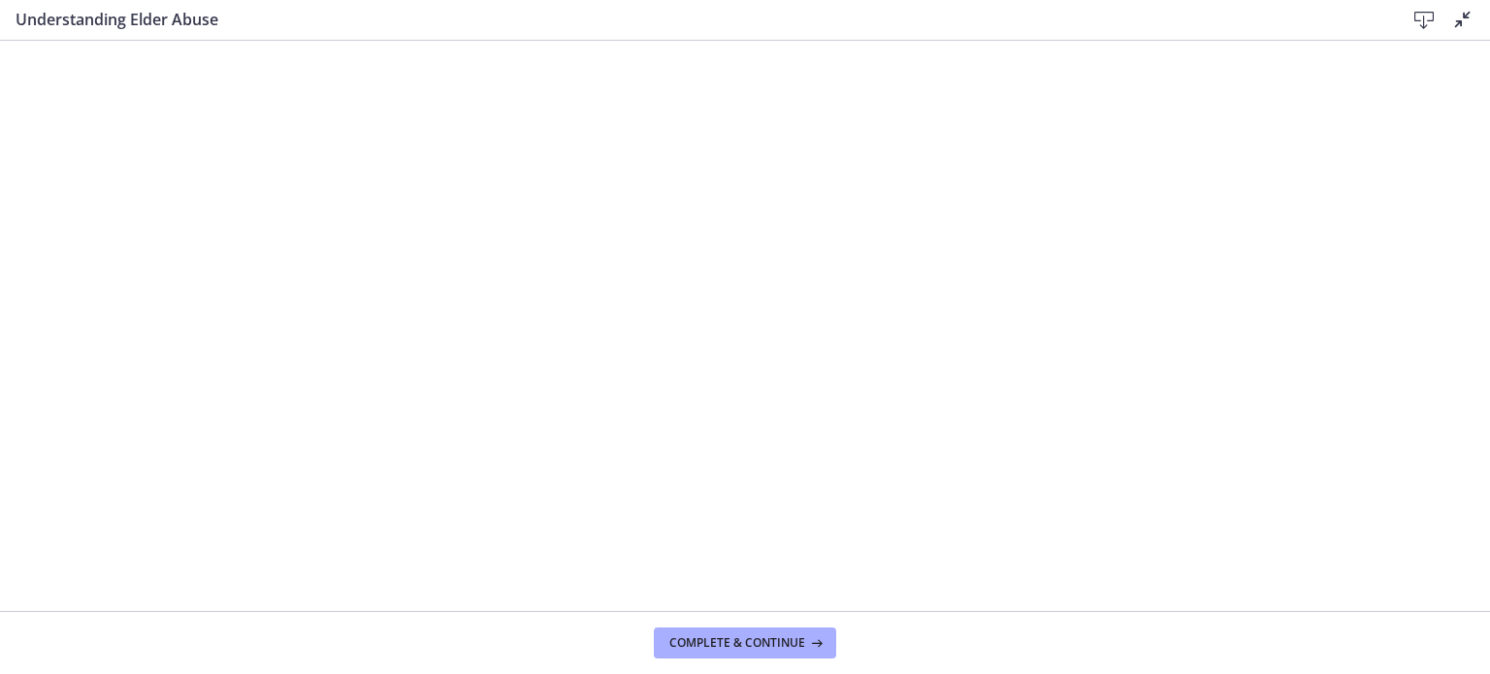
click at [1451, 8] on button "Disable fullscreen" at bounding box center [1462, 20] width 23 height 24
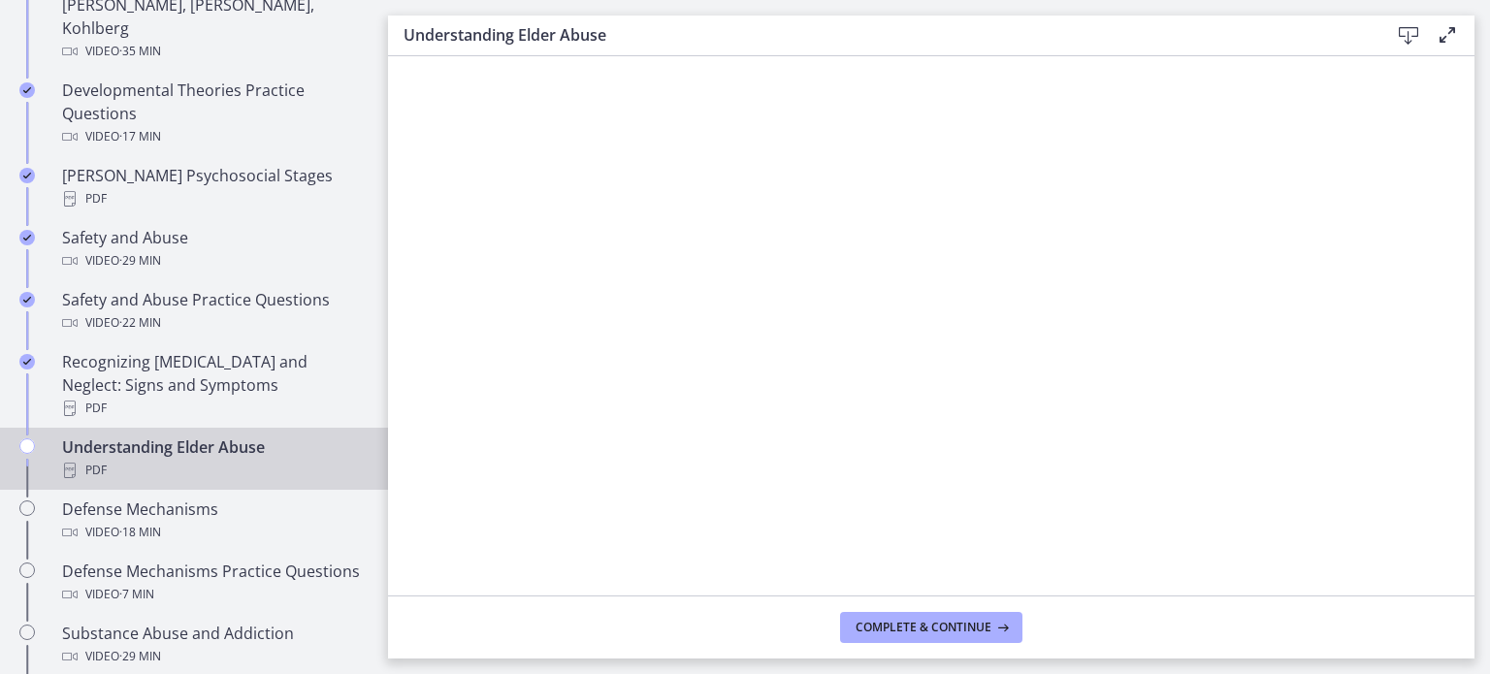
click at [1436, 23] on button "Enable fullscreen" at bounding box center [1447, 35] width 23 height 24
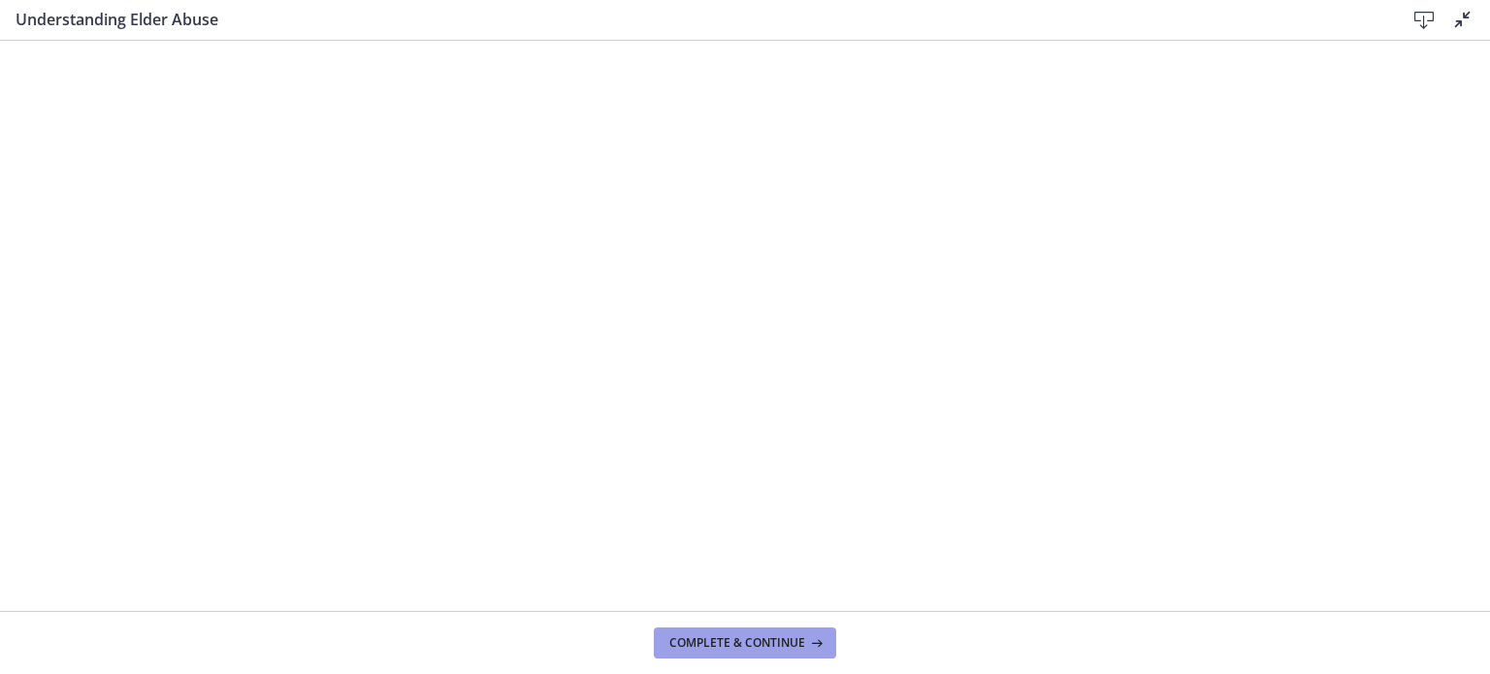
click at [796, 638] on span "Complete & continue" at bounding box center [737, 643] width 136 height 16
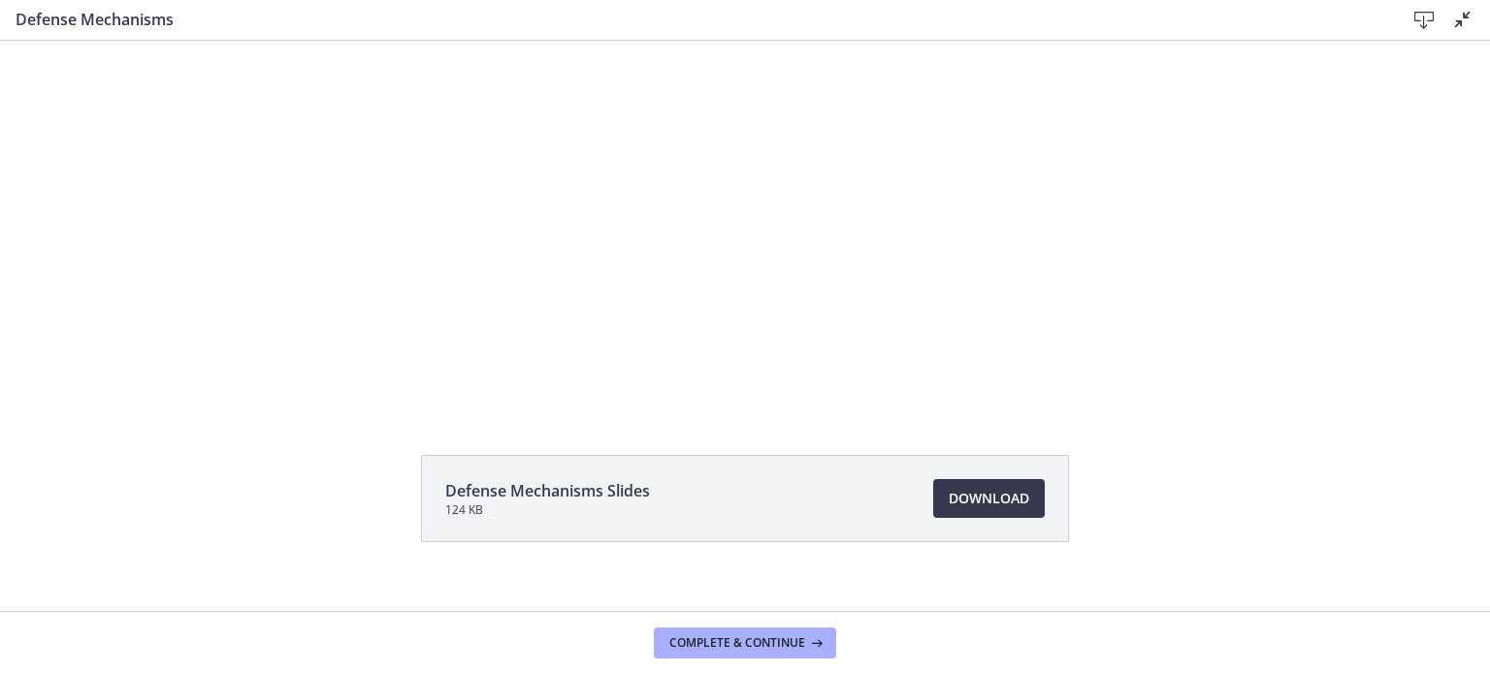
scroll to position [106, 0]
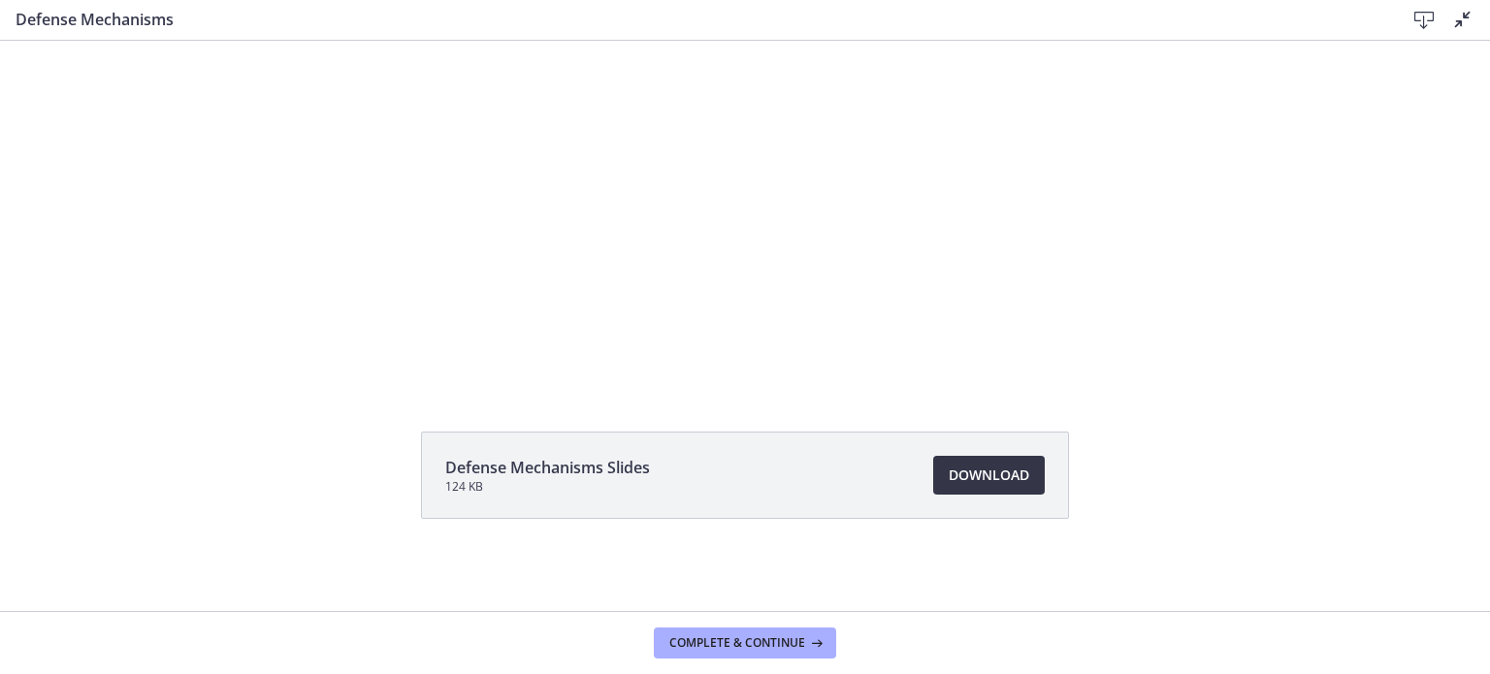
click at [992, 465] on span "Download Opens in a new window" at bounding box center [989, 475] width 81 height 23
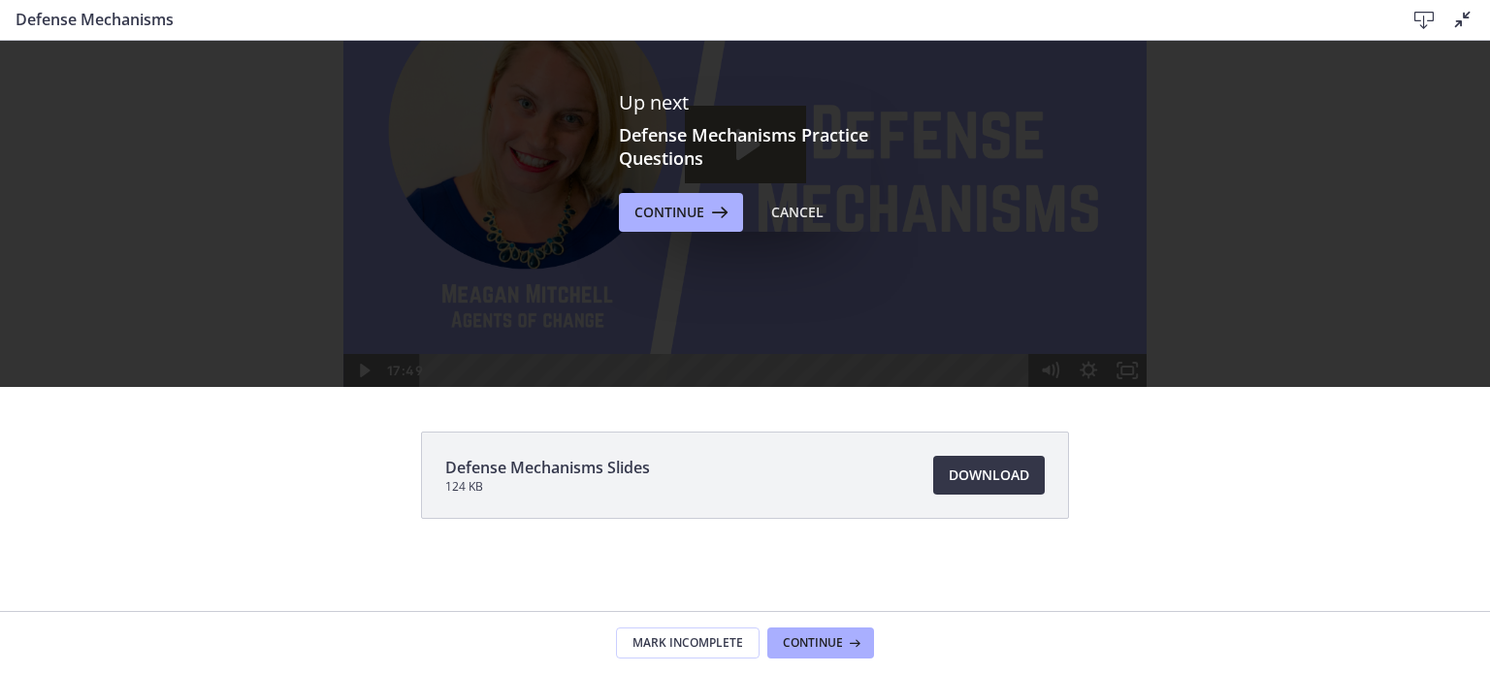
scroll to position [0, 0]
click at [689, 229] on button "Continue" at bounding box center [681, 212] width 124 height 39
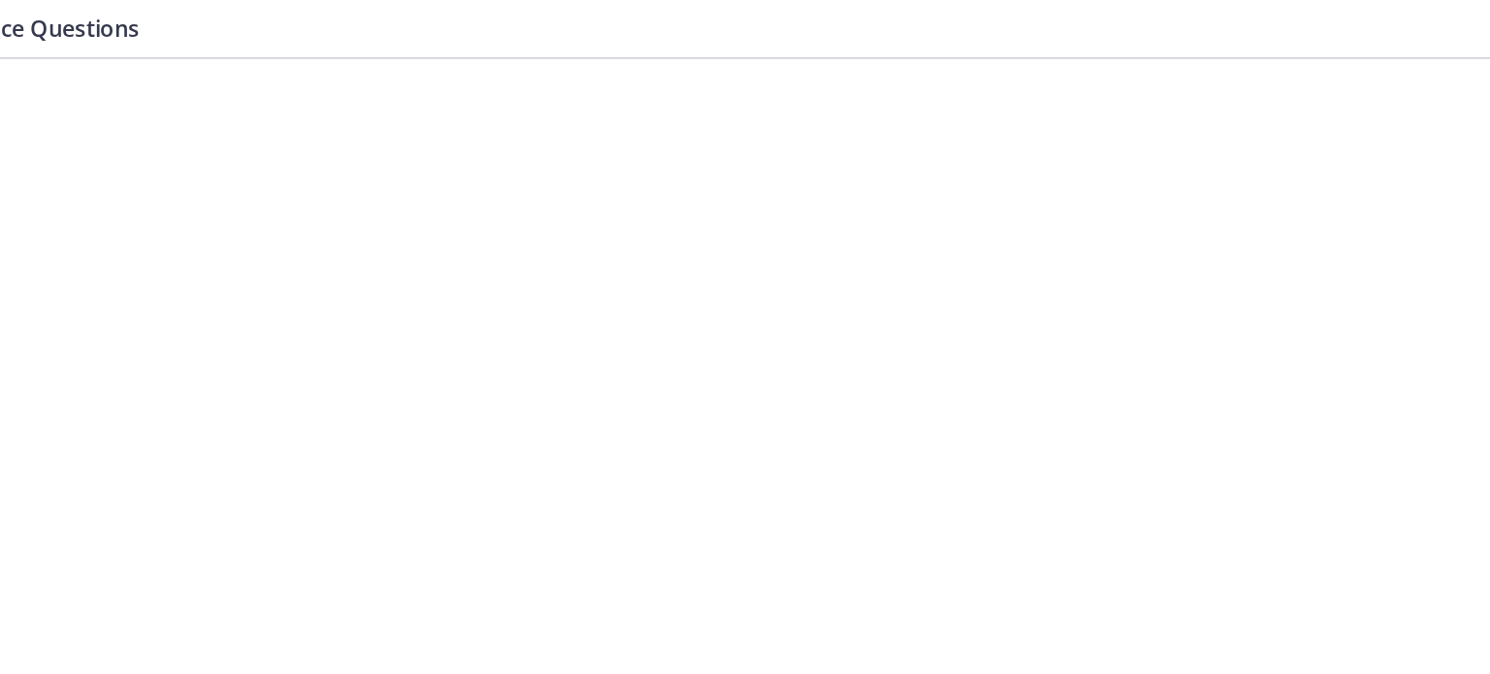
click at [6, 163] on div at bounding box center [429, 284] width 898 height 452
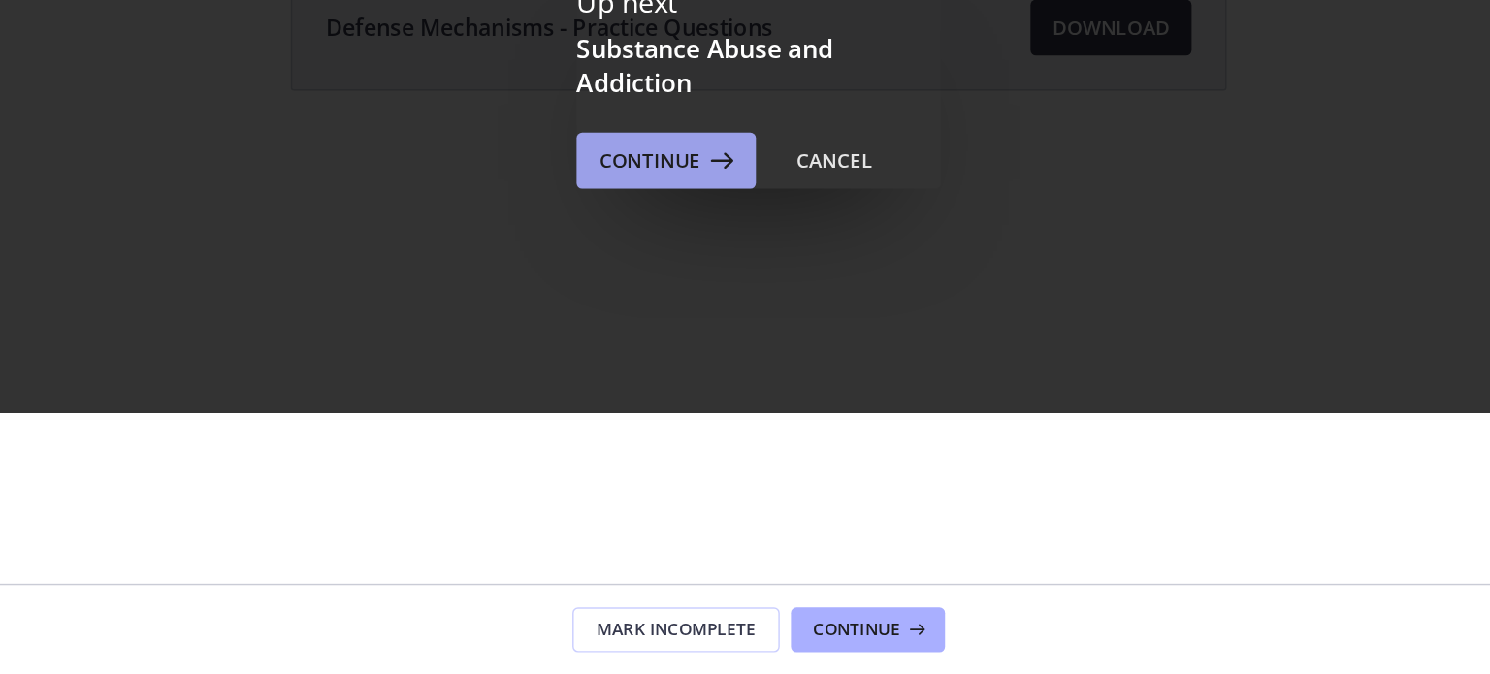
click at [698, 330] on button "Continue" at bounding box center [681, 318] width 124 height 39
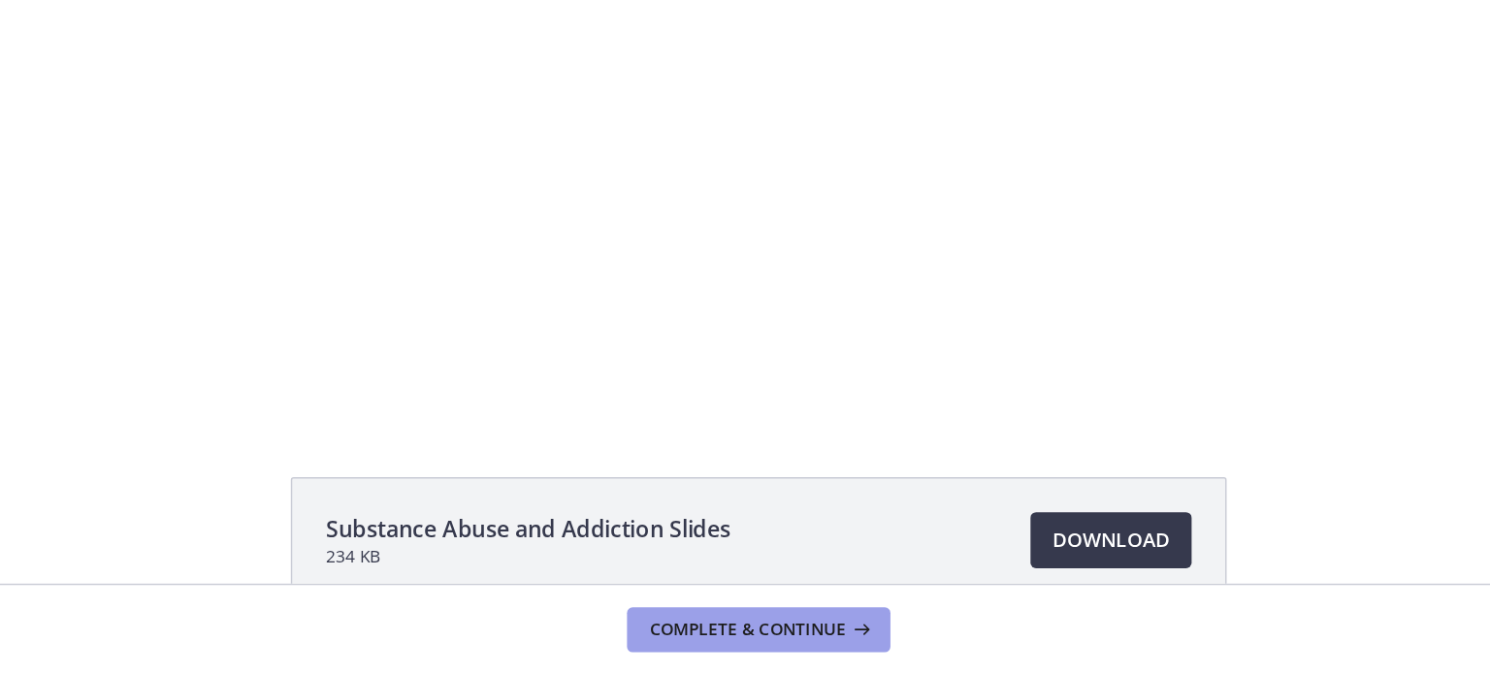
click at [784, 656] on button "Complete & continue" at bounding box center [745, 643] width 182 height 31
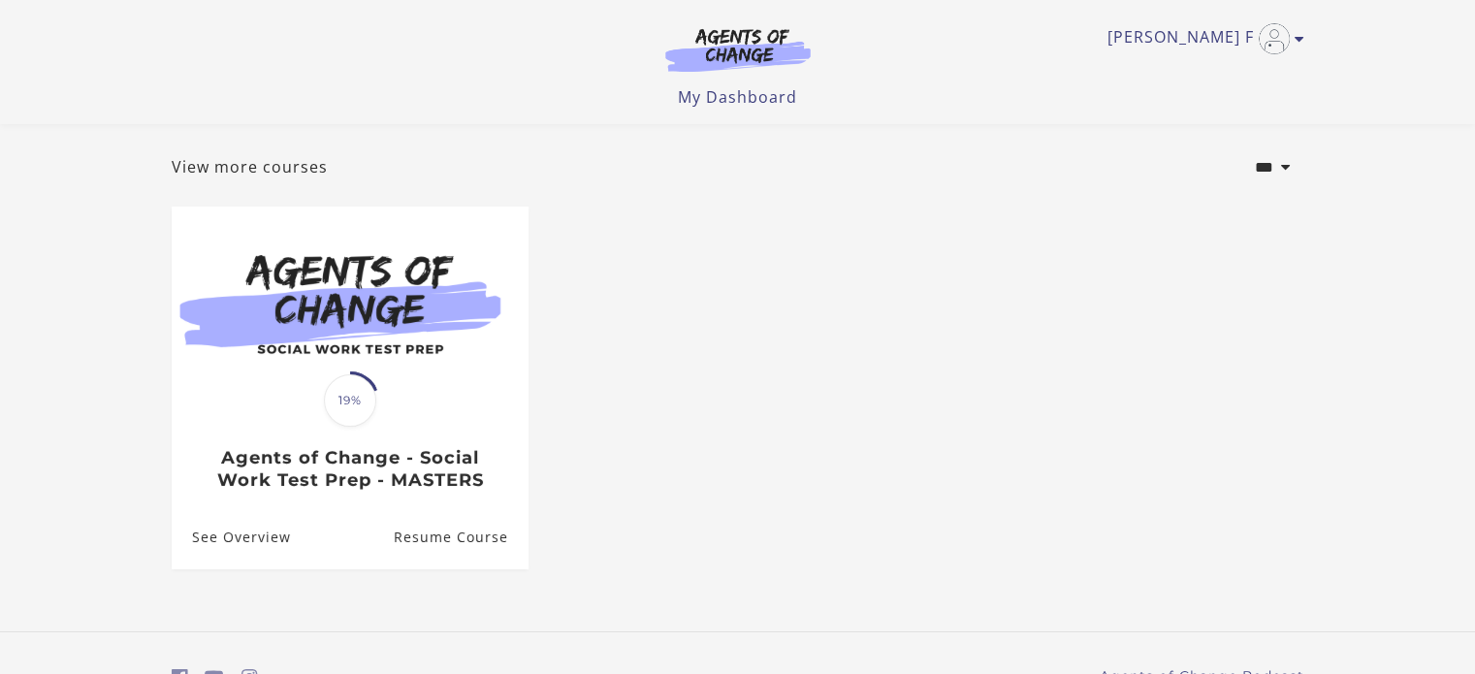
scroll to position [191, 0]
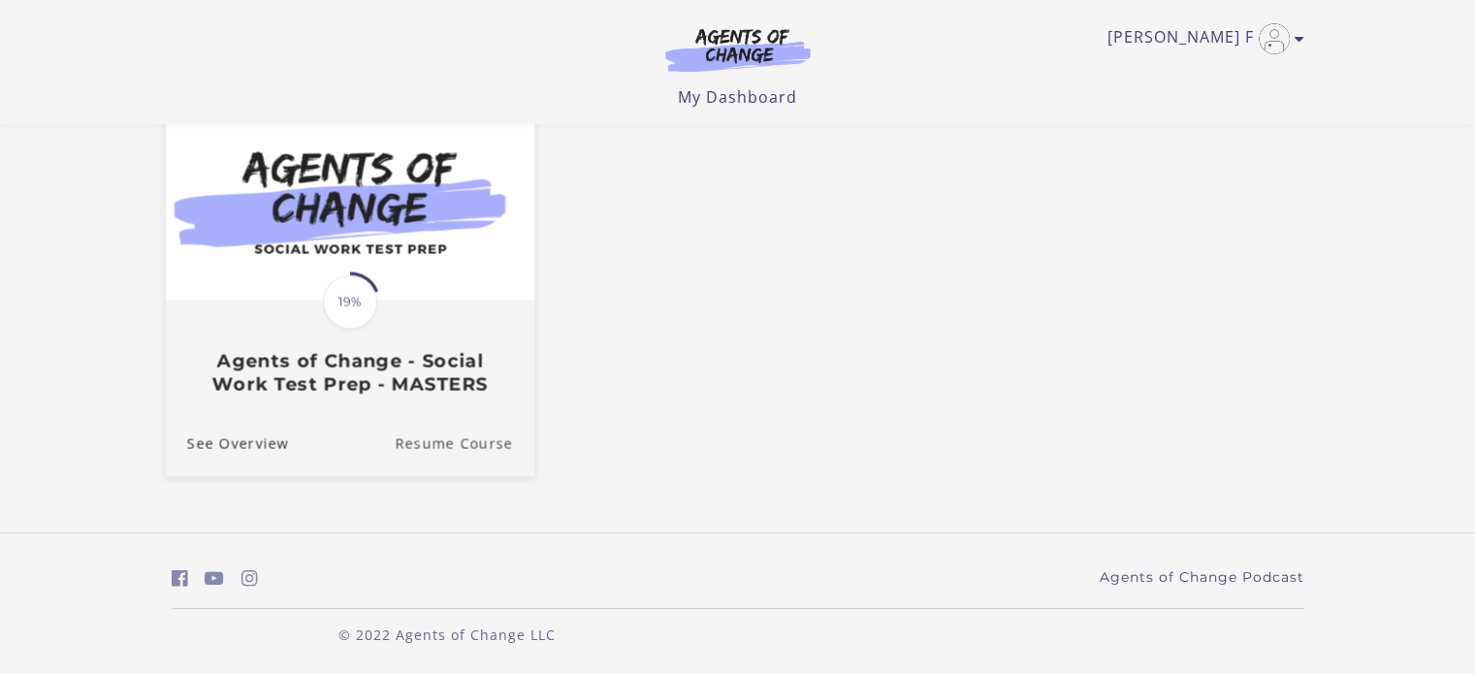
click at [475, 446] on link "Resume Course" at bounding box center [465, 443] width 140 height 65
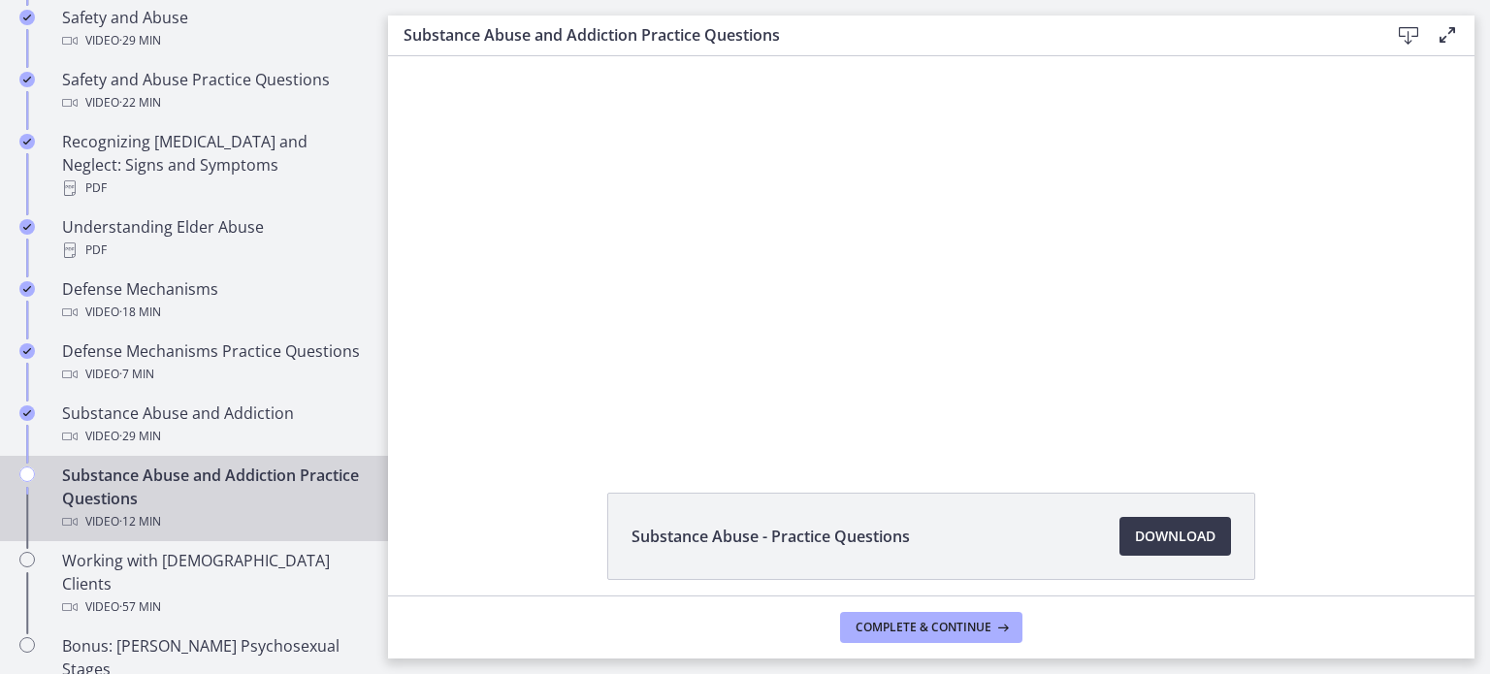
scroll to position [31, 0]
click at [1135, 246] on div at bounding box center [931, 238] width 849 height 427
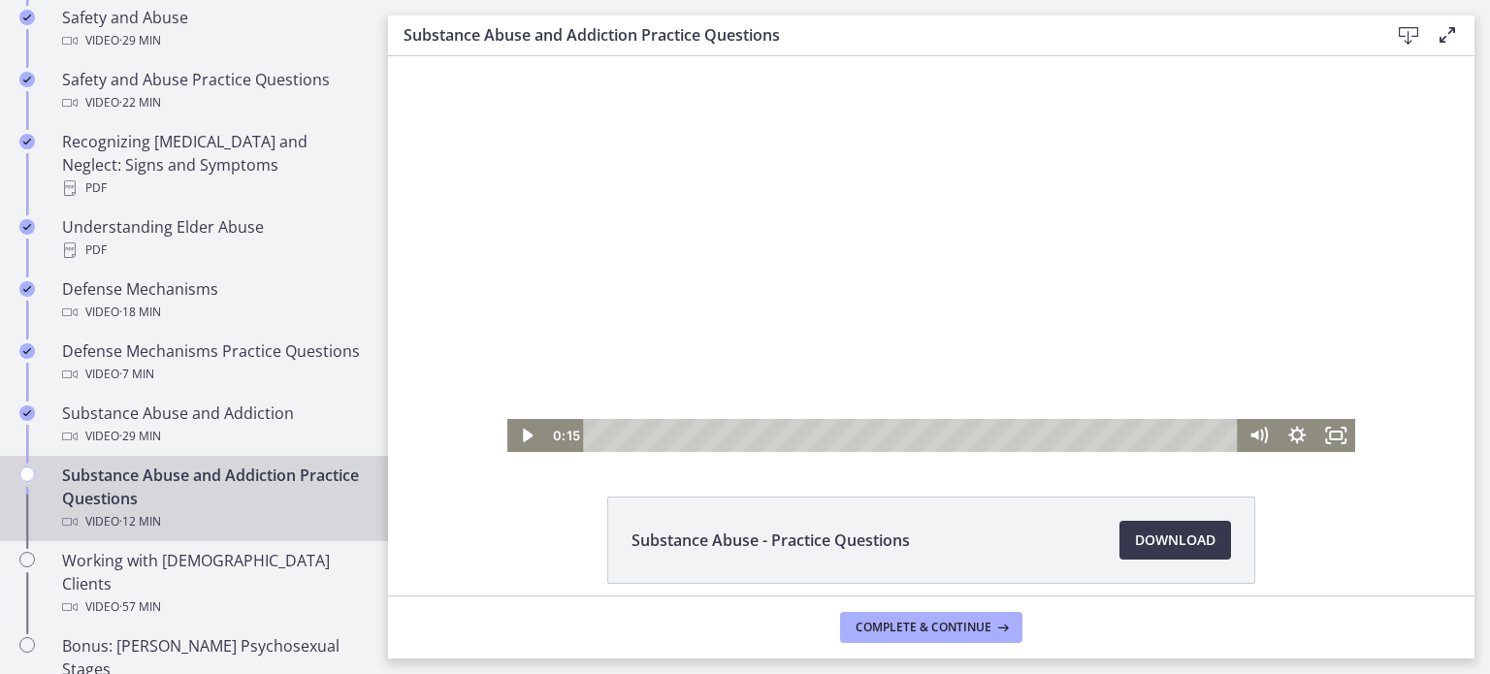
click at [1203, 253] on div at bounding box center [931, 238] width 849 height 427
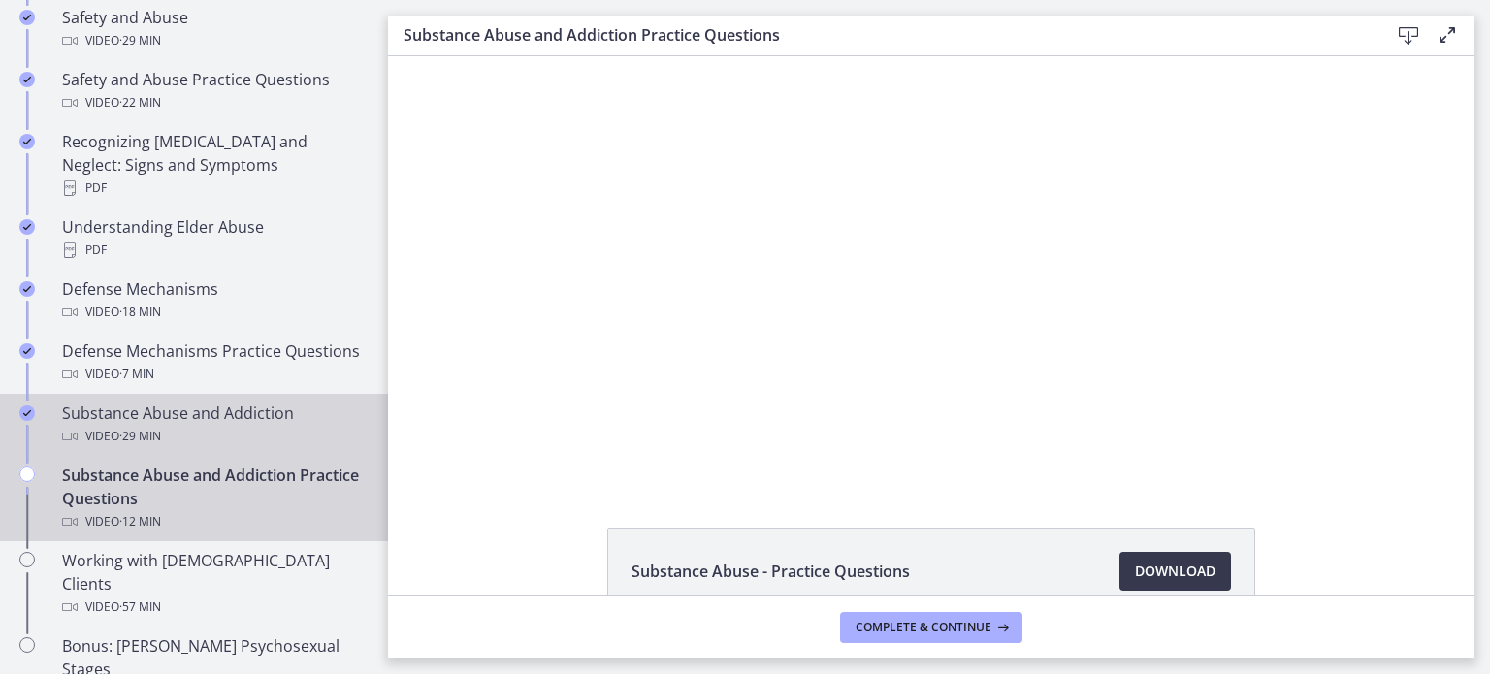
click at [271, 408] on div "Substance Abuse and Addiction Video · 29 min" at bounding box center [213, 425] width 303 height 47
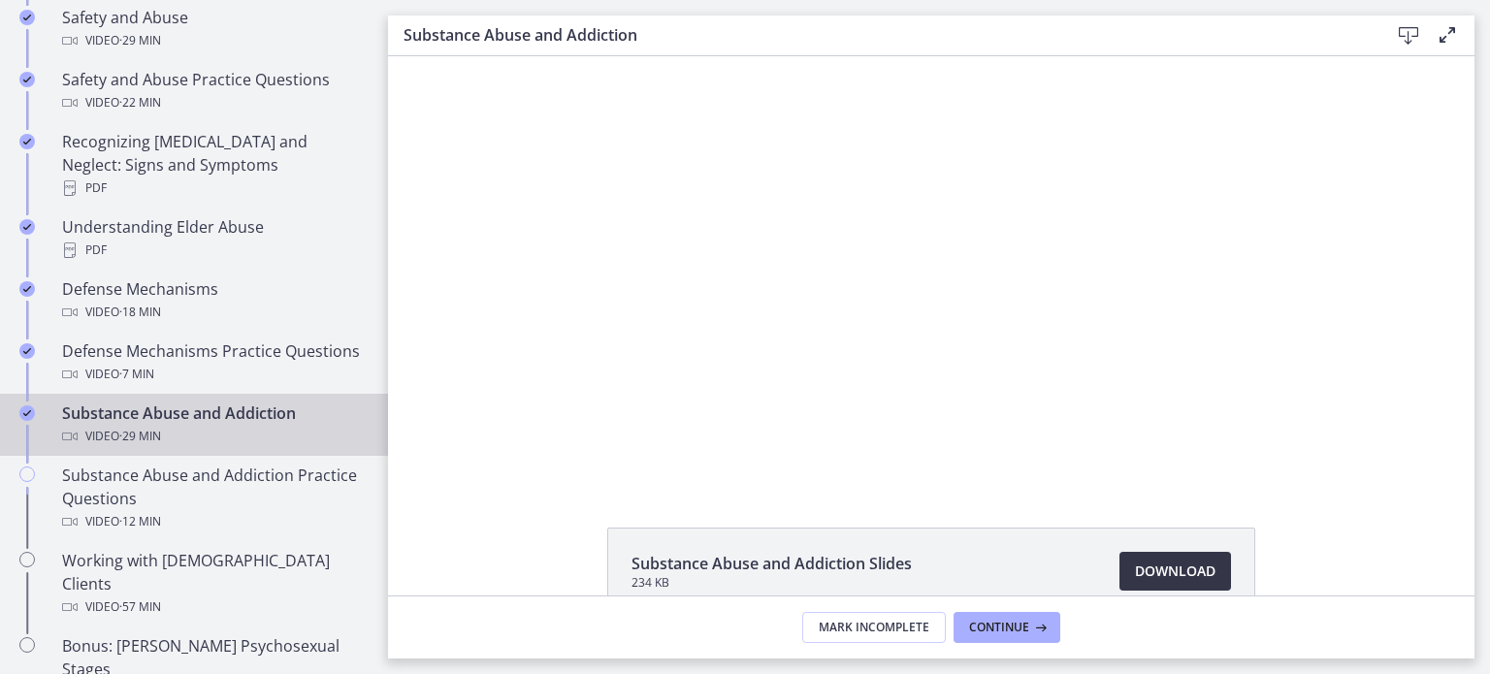
click at [1170, 574] on span "Download Opens in a new window" at bounding box center [1175, 571] width 81 height 23
click at [889, 632] on span "Mark Incomplete" at bounding box center [874, 628] width 111 height 16
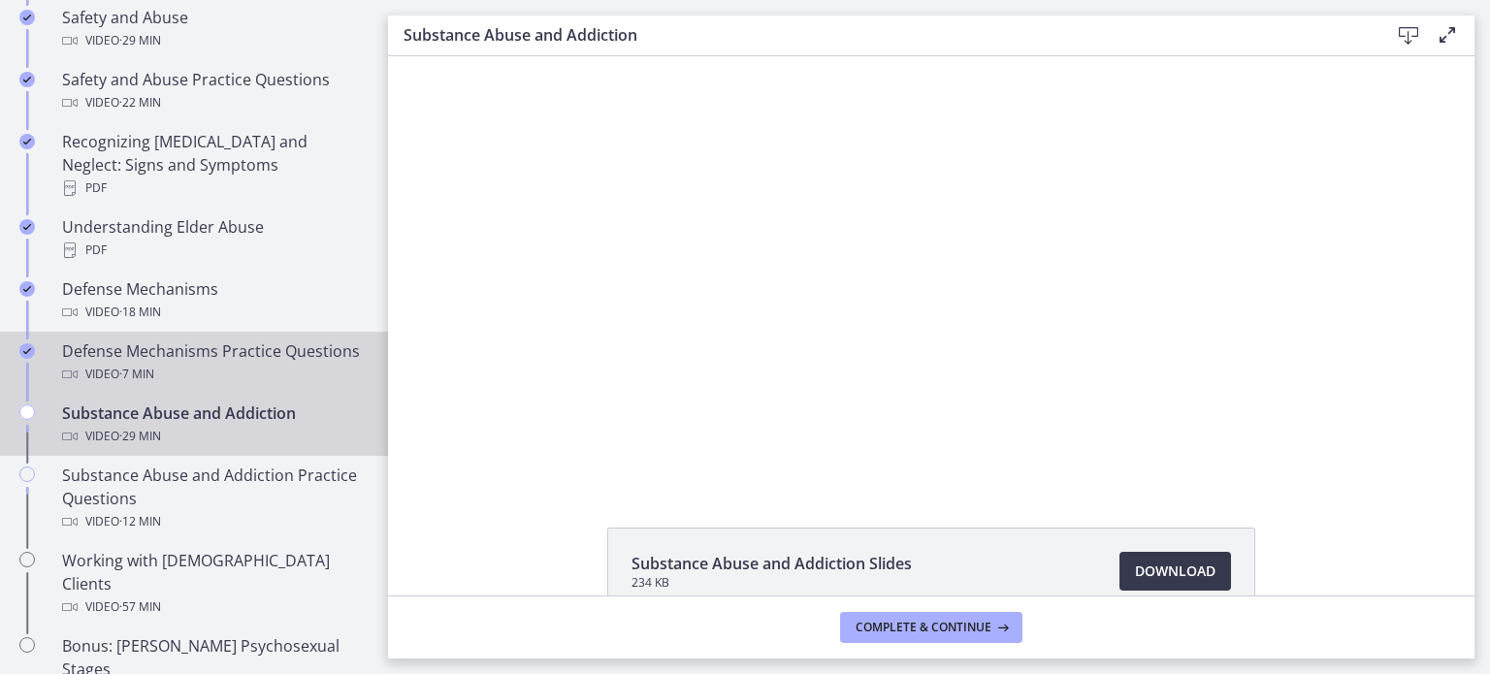
click at [245, 352] on div "Defense Mechanisms Practice Questions Video · 7 min" at bounding box center [213, 362] width 303 height 47
